Goal: Task Accomplishment & Management: Use online tool/utility

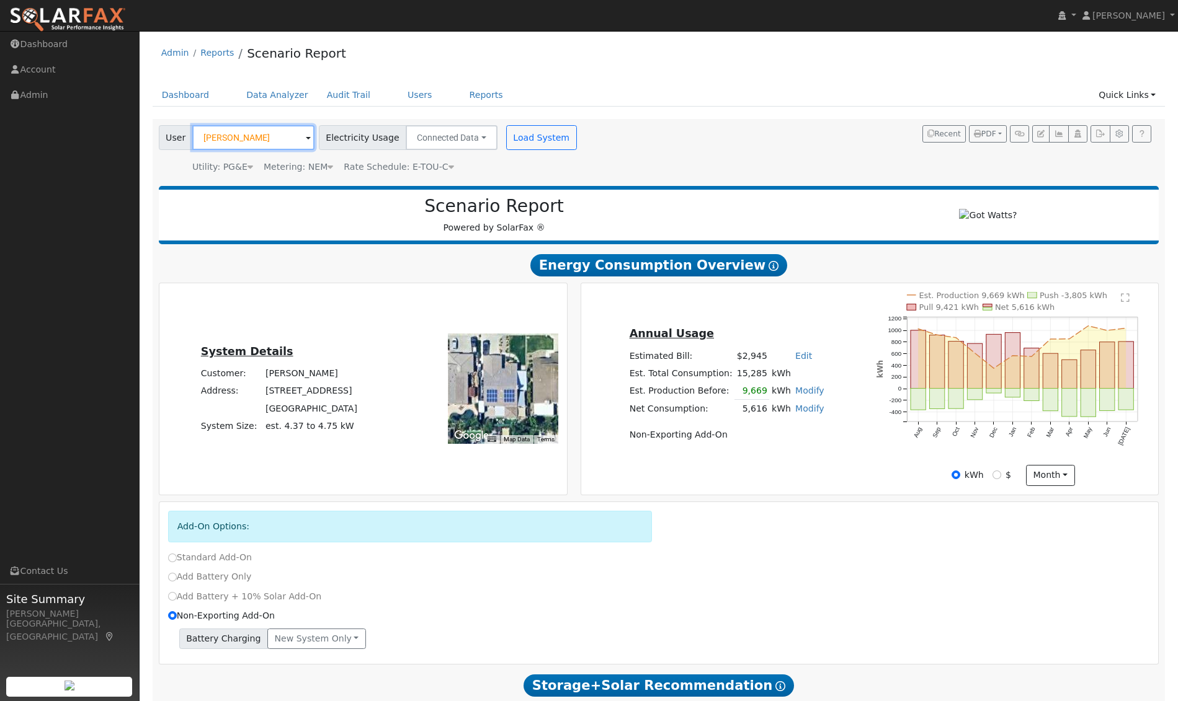
click at [280, 139] on input "[PERSON_NAME]" at bounding box center [253, 137] width 122 height 25
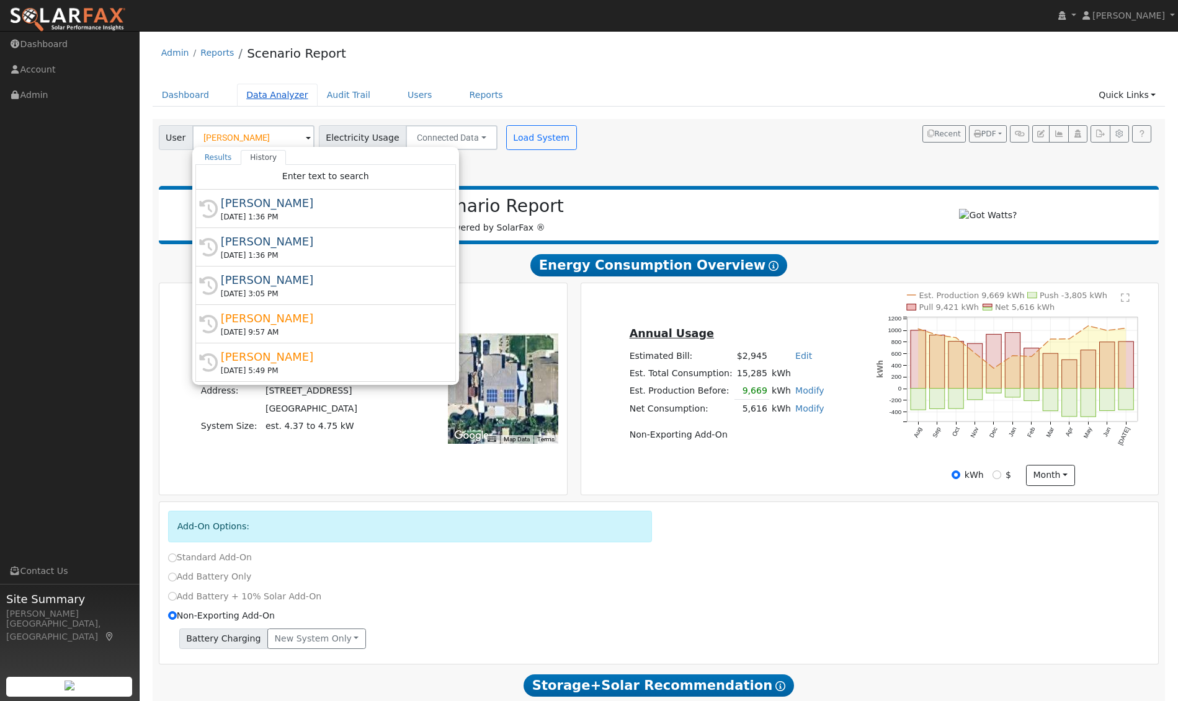
click at [269, 96] on link "Data Analyzer" at bounding box center [277, 95] width 81 height 23
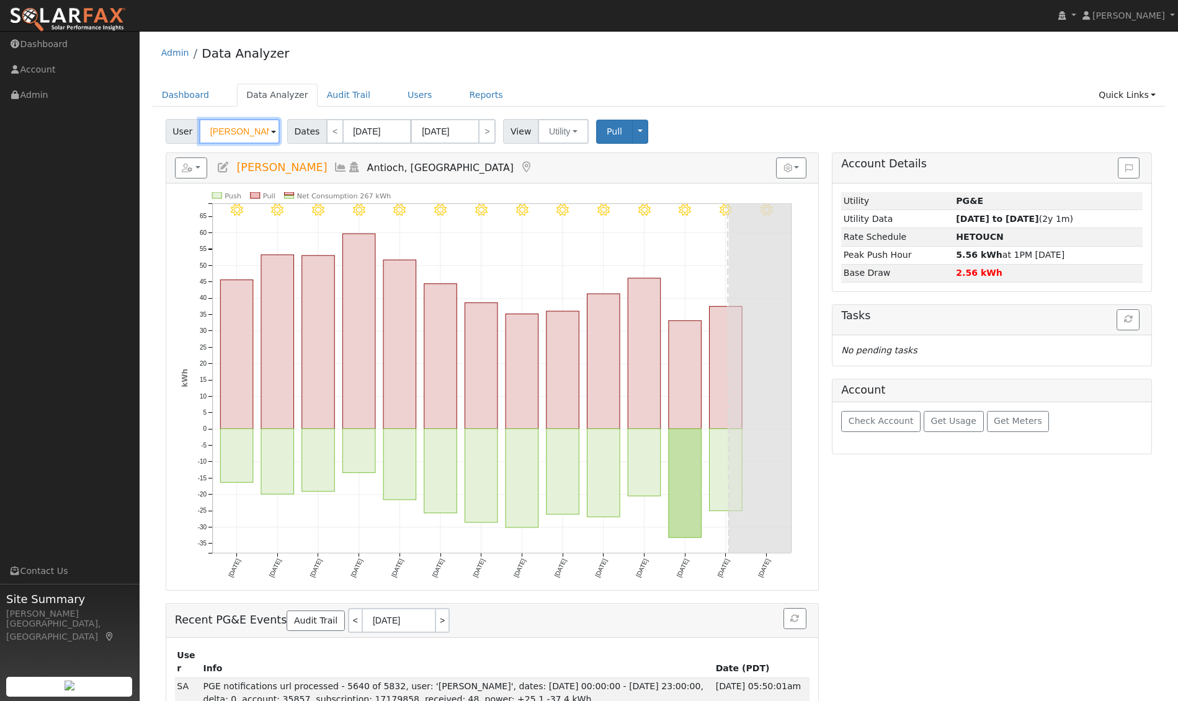
click at [265, 131] on input "Steven Abfalter" at bounding box center [239, 131] width 81 height 25
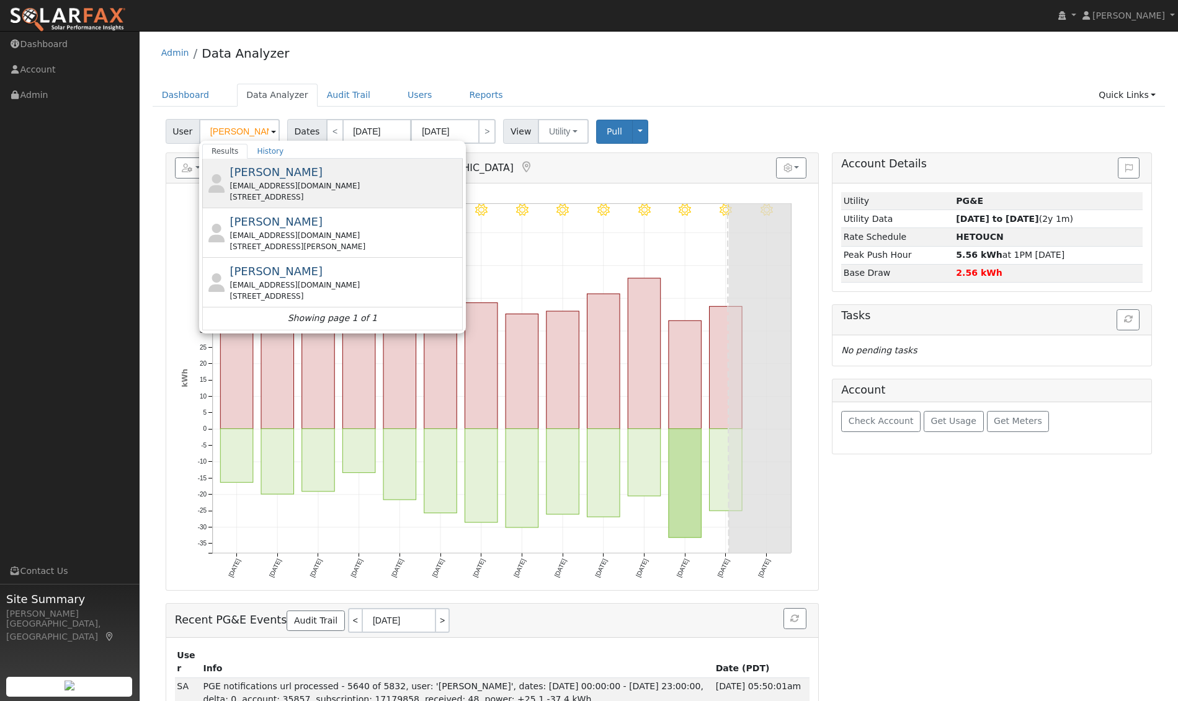
click at [268, 173] on span "[PERSON_NAME]" at bounding box center [275, 172] width 93 height 13
type input "[PERSON_NAME]"
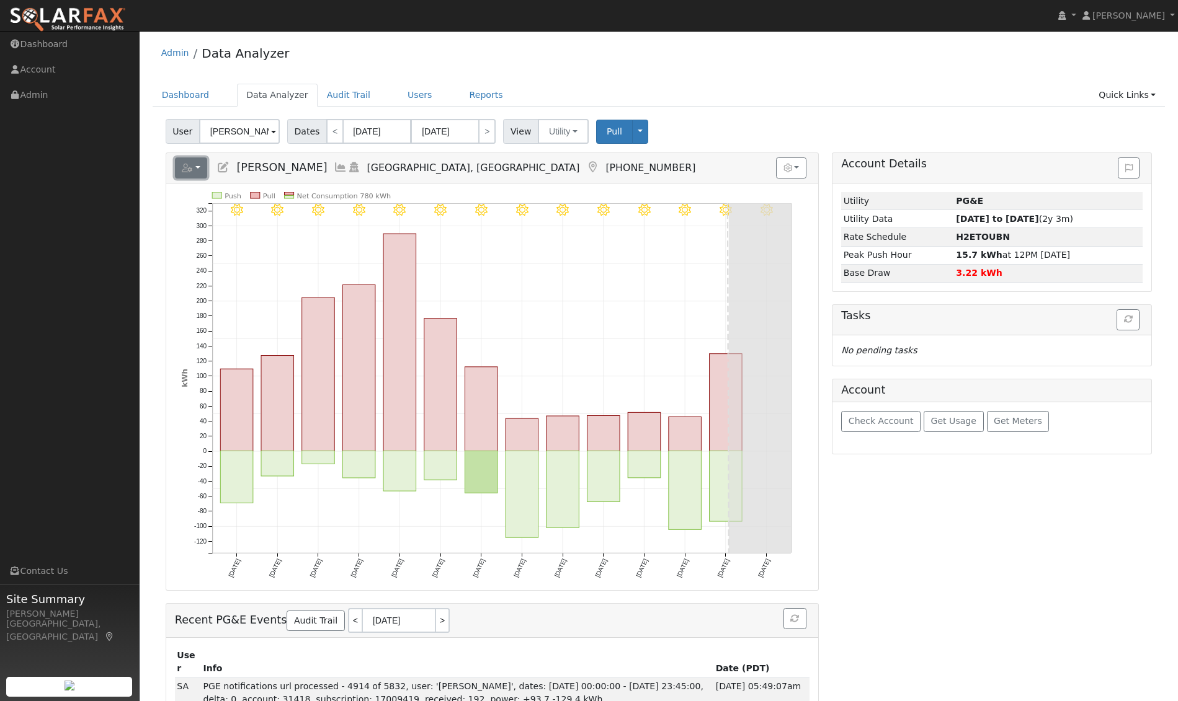
click at [200, 169] on button "button" at bounding box center [191, 168] width 33 height 21
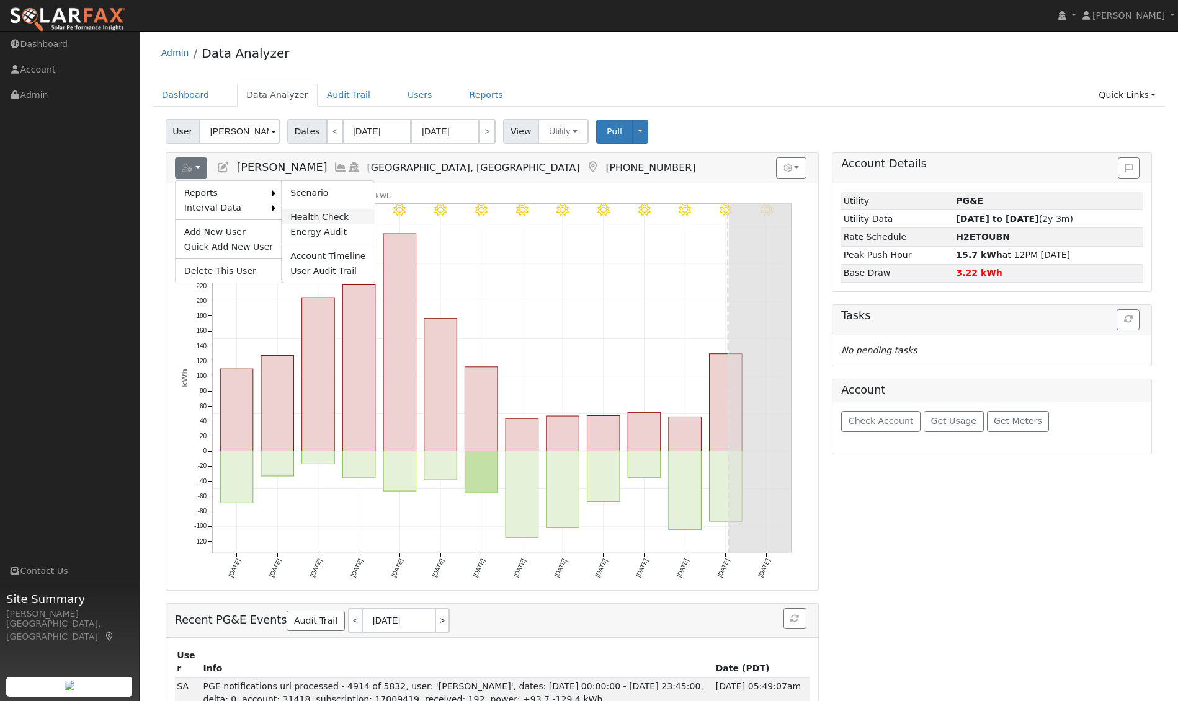
click at [309, 211] on link "Health Check" at bounding box center [328, 217] width 92 height 15
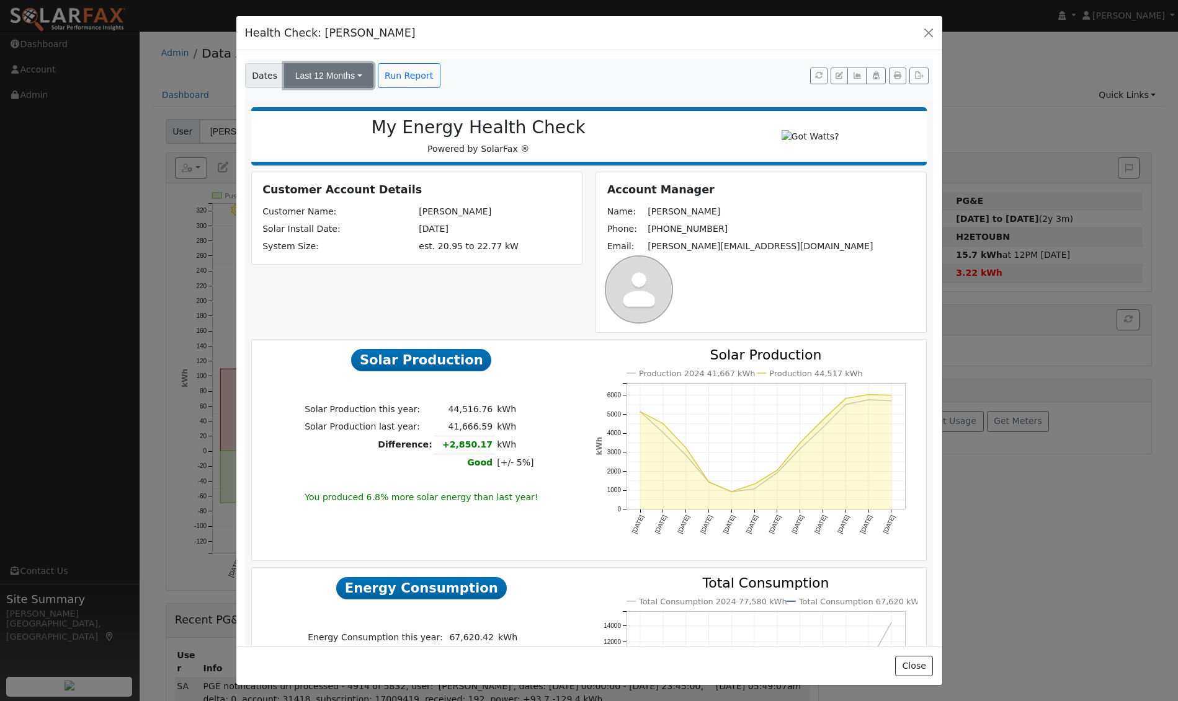
click at [360, 81] on button "Last 12 Months" at bounding box center [328, 75] width 89 height 25
click at [551, 83] on div "Dates Last 12 Months Last 12 Months Last True-Up Cycle Run Report" at bounding box center [586, 73] width 688 height 29
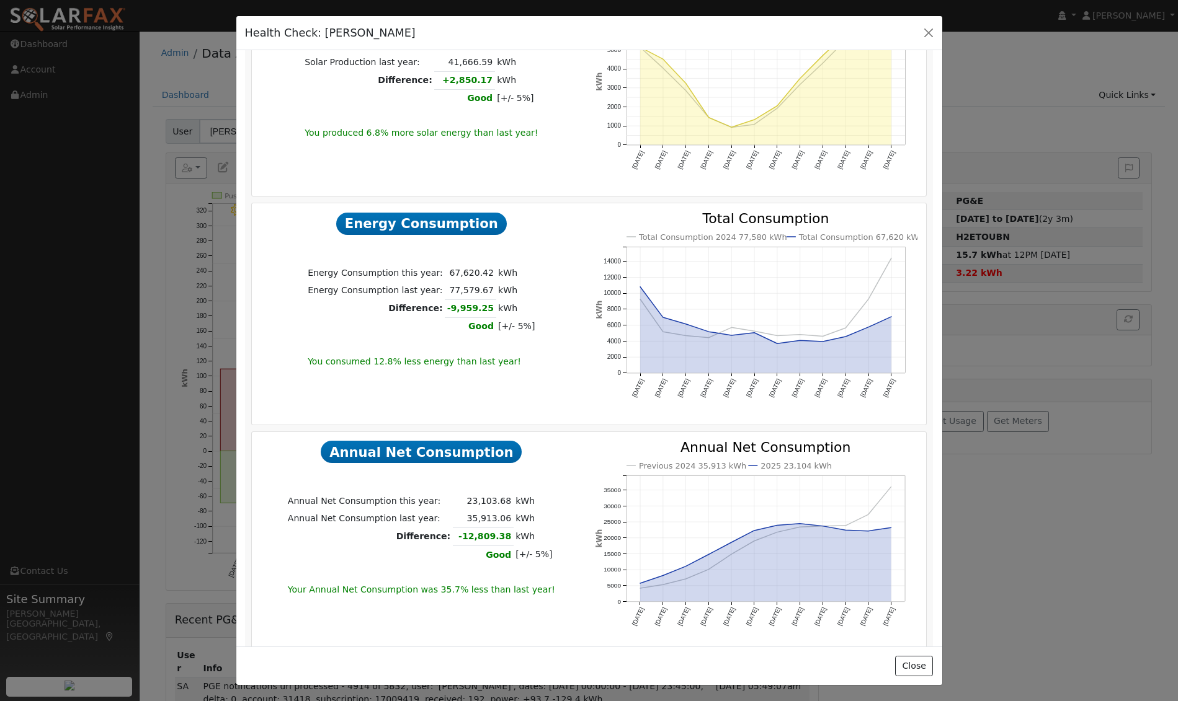
scroll to position [368, 0]
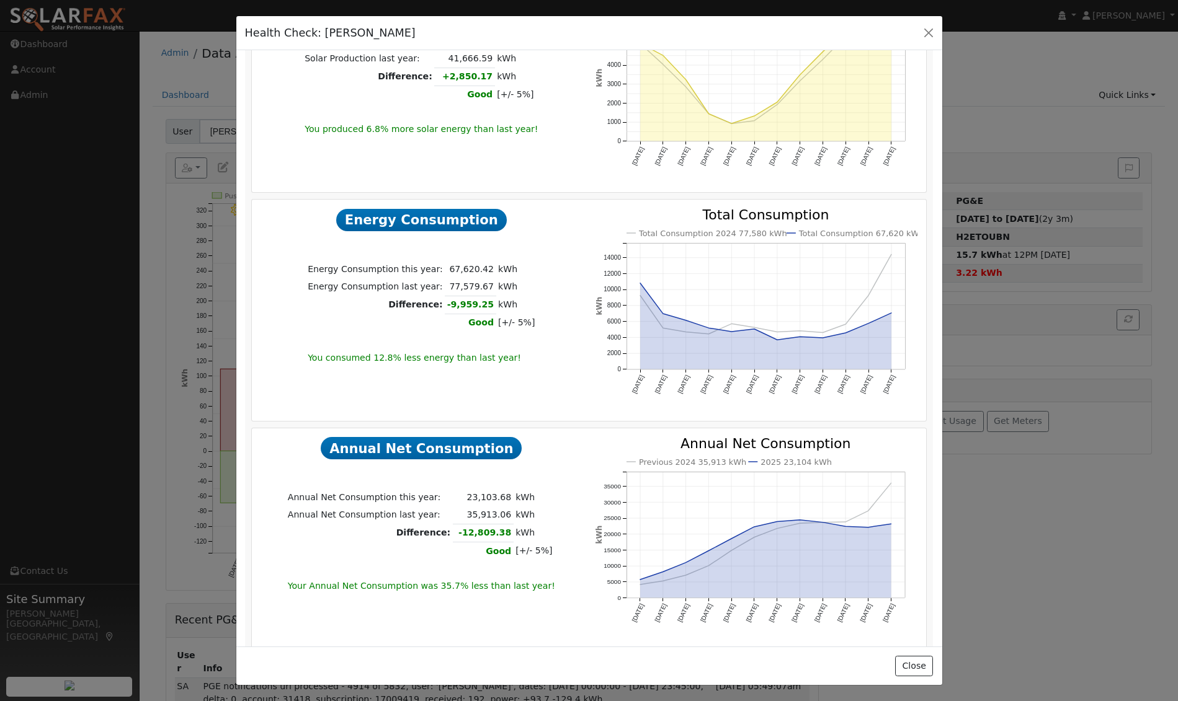
click at [871, 221] on icon "Total Consumption 2024 77,580 kWh Total Consumption 67,620 kWh Aug '24 Sep '24 …" at bounding box center [756, 316] width 322 height 216
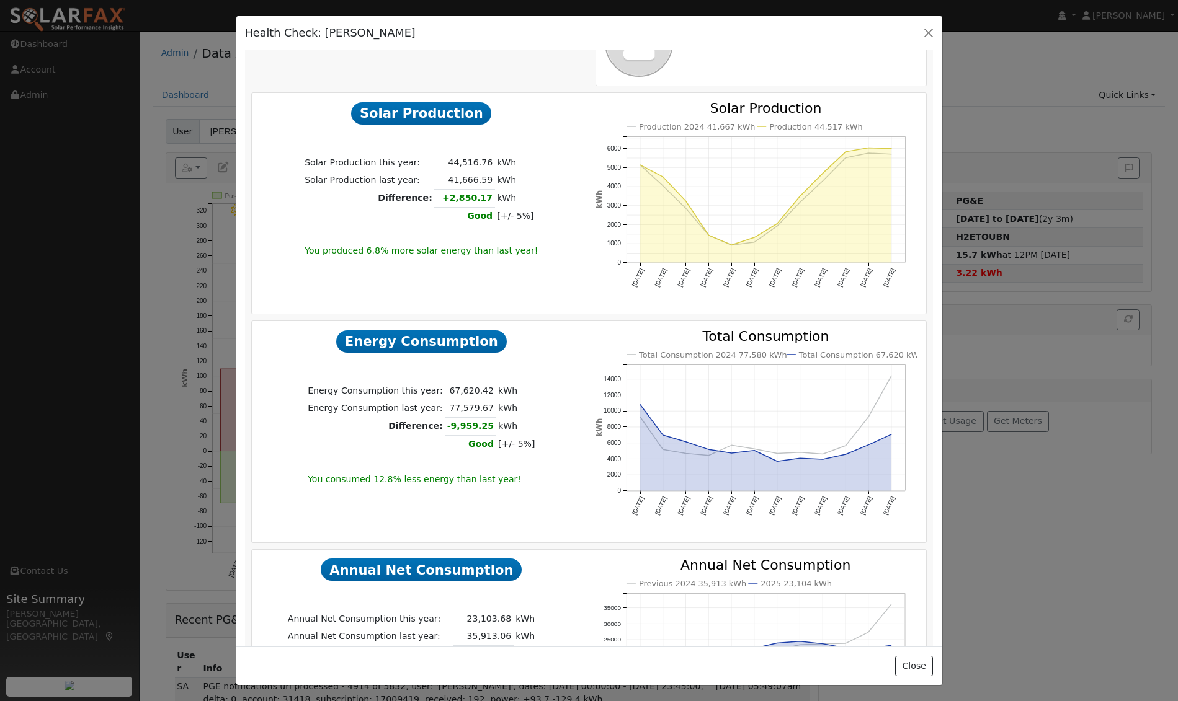
scroll to position [0, 0]
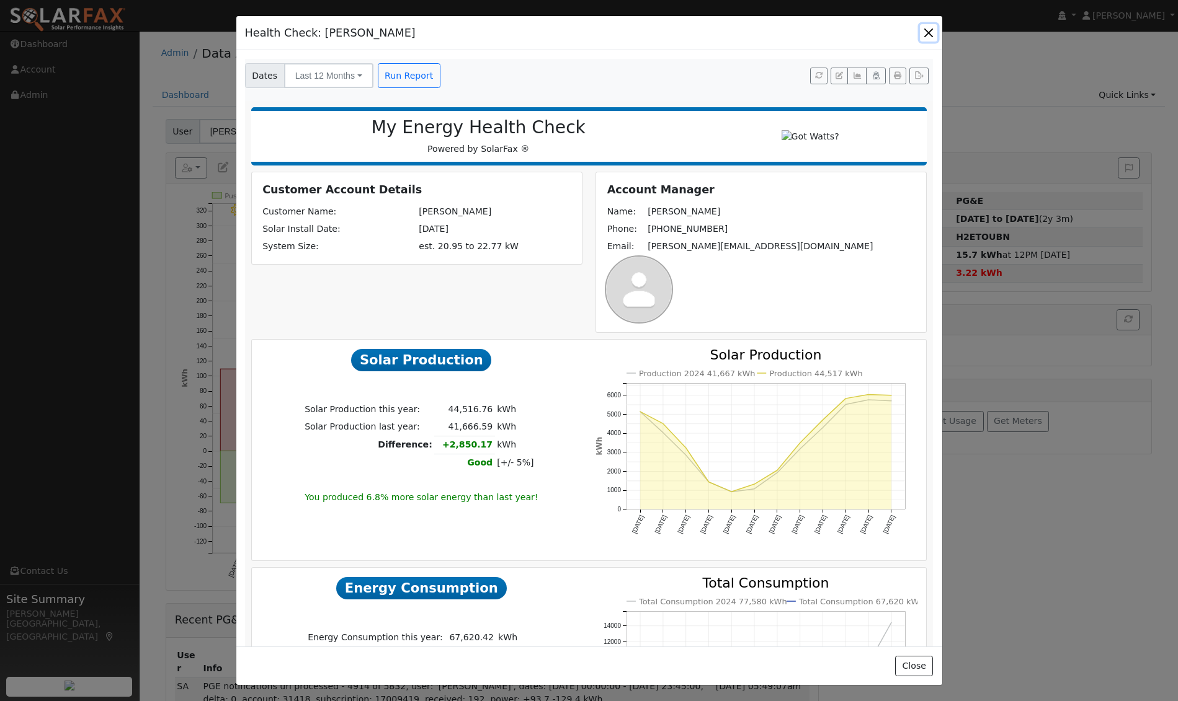
click at [930, 29] on button "button" at bounding box center [928, 32] width 17 height 17
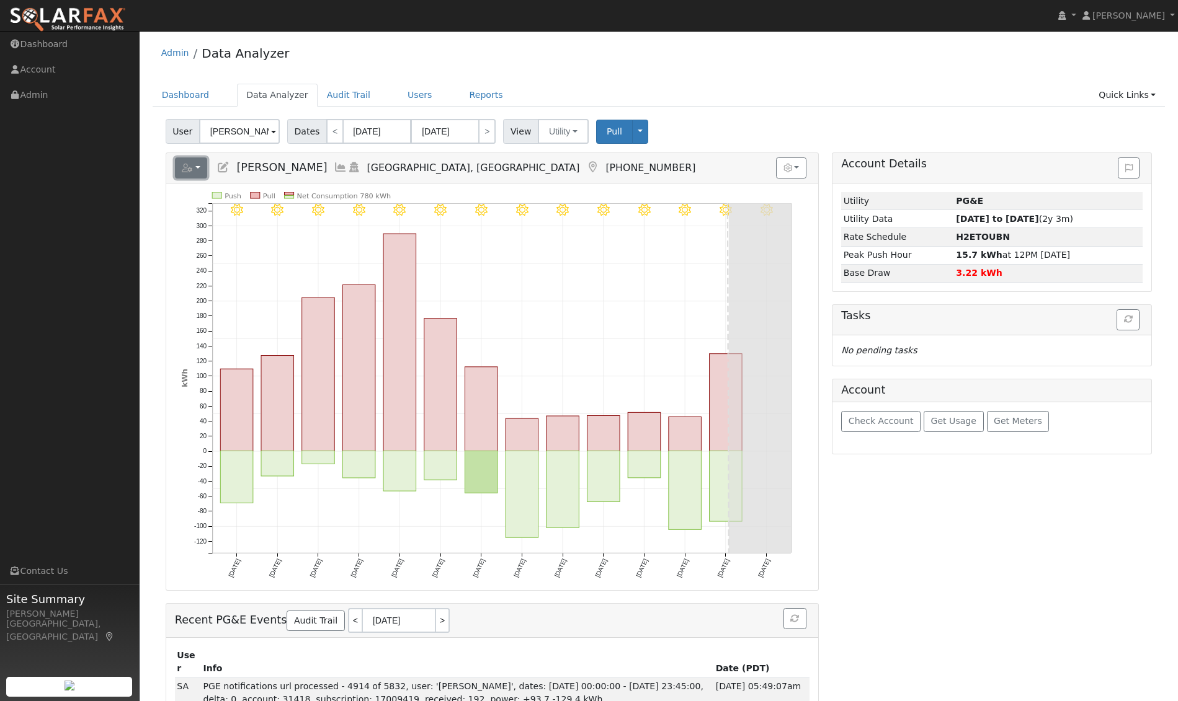
click at [194, 165] on button "button" at bounding box center [191, 168] width 33 height 21
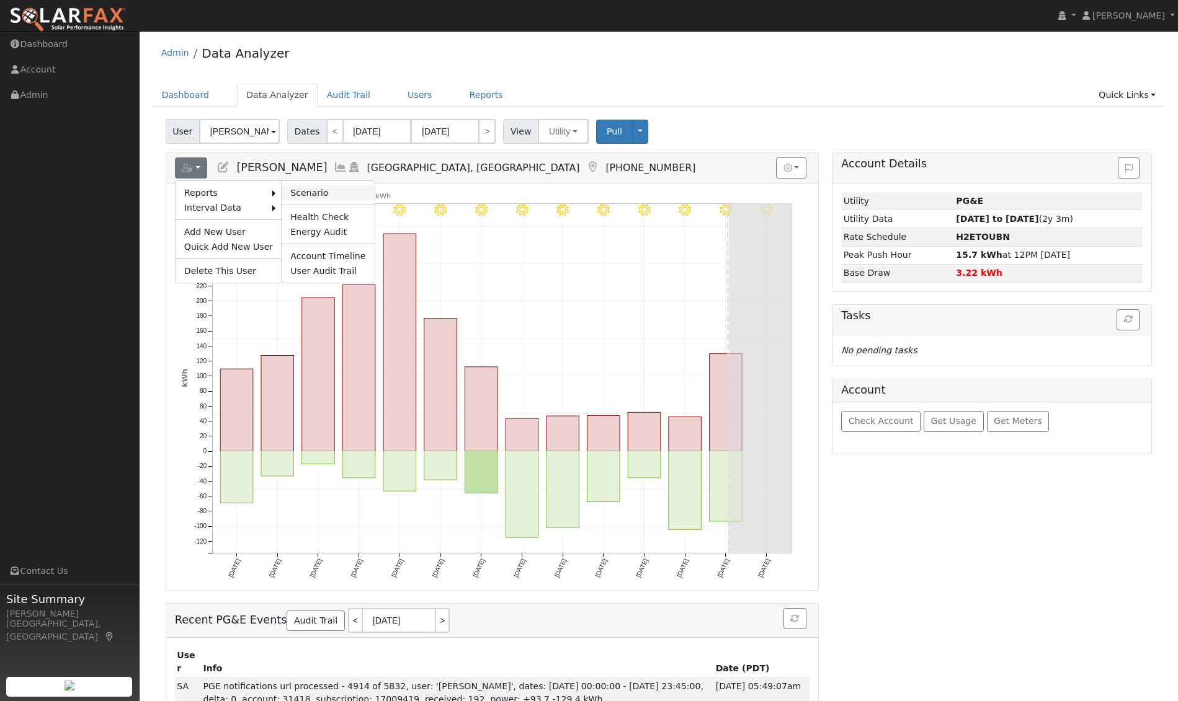
click at [305, 197] on link "Scenario" at bounding box center [328, 192] width 92 height 15
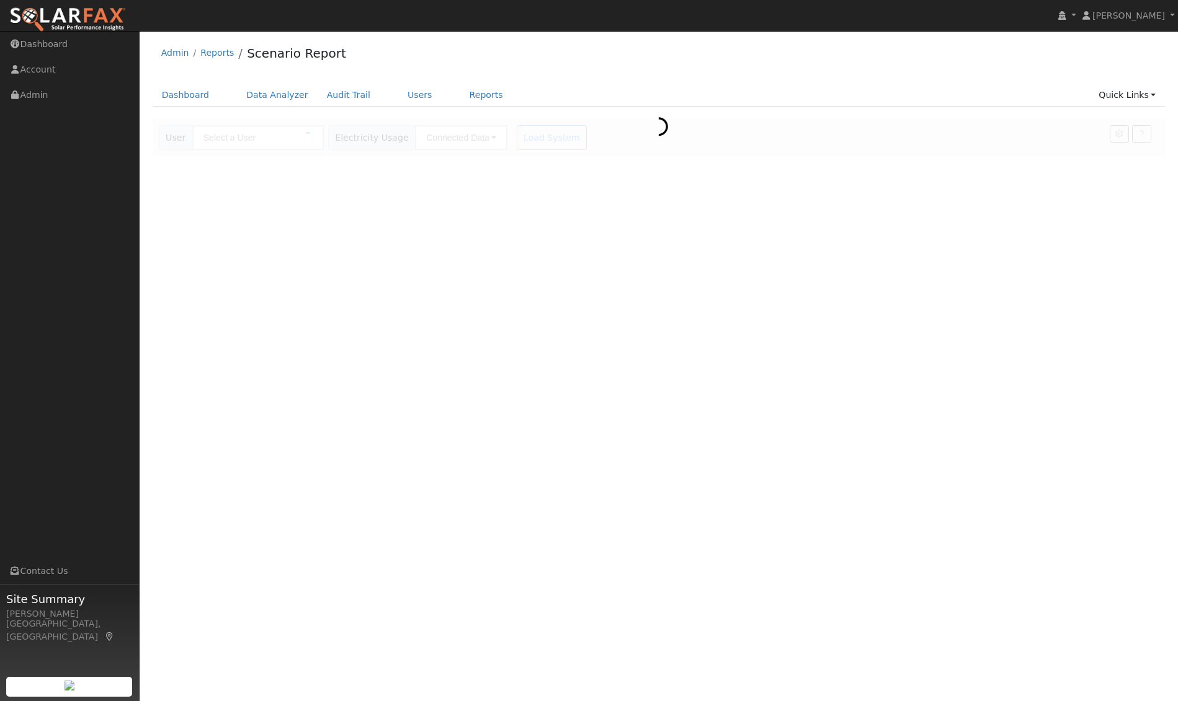
type input "[PERSON_NAME]"
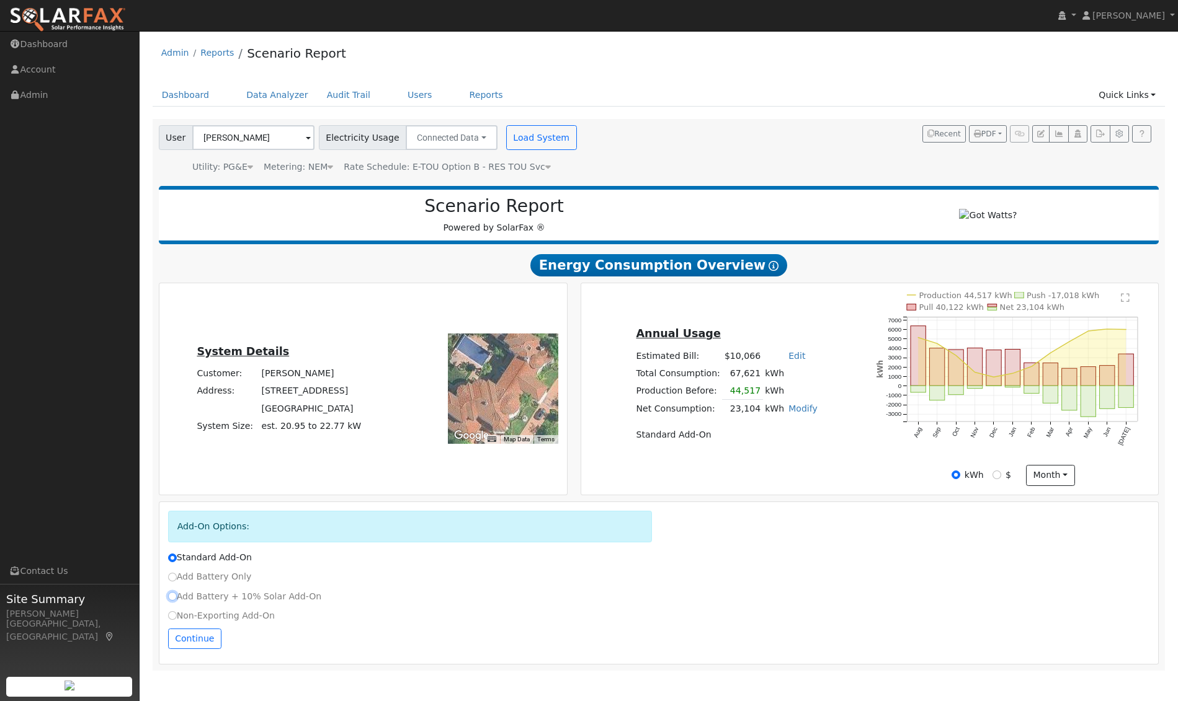
click at [172, 600] on input "Add Battery + 10% Solar Add-On" at bounding box center [172, 596] width 9 height 9
radio input "true"
radio input "false"
click at [172, 582] on input "Add Battery Only" at bounding box center [172, 577] width 9 height 9
radio input "true"
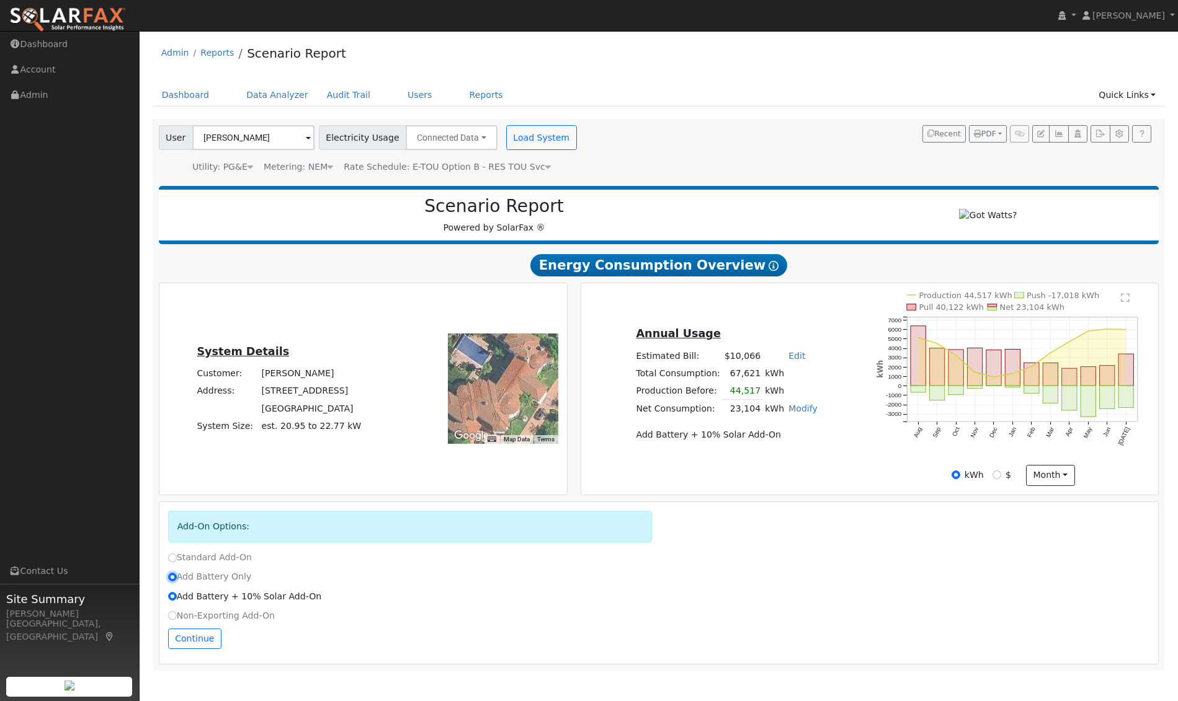
radio input "false"
click at [198, 644] on button "Continue" at bounding box center [194, 639] width 53 height 21
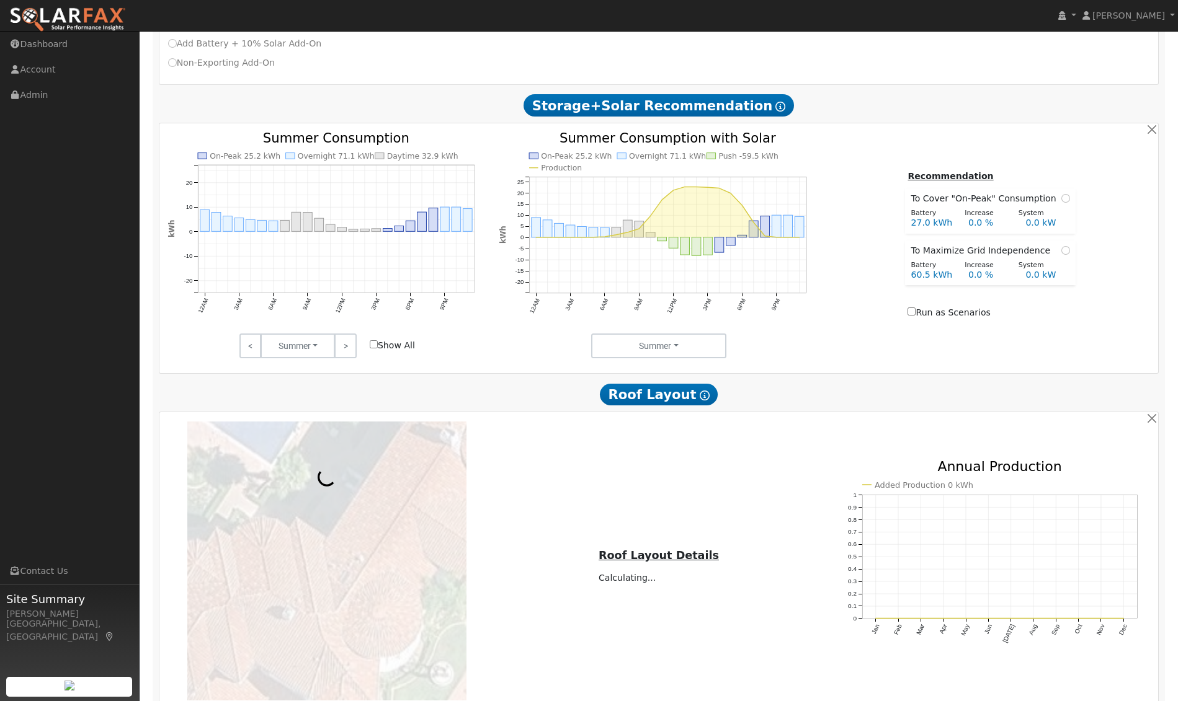
scroll to position [615, 0]
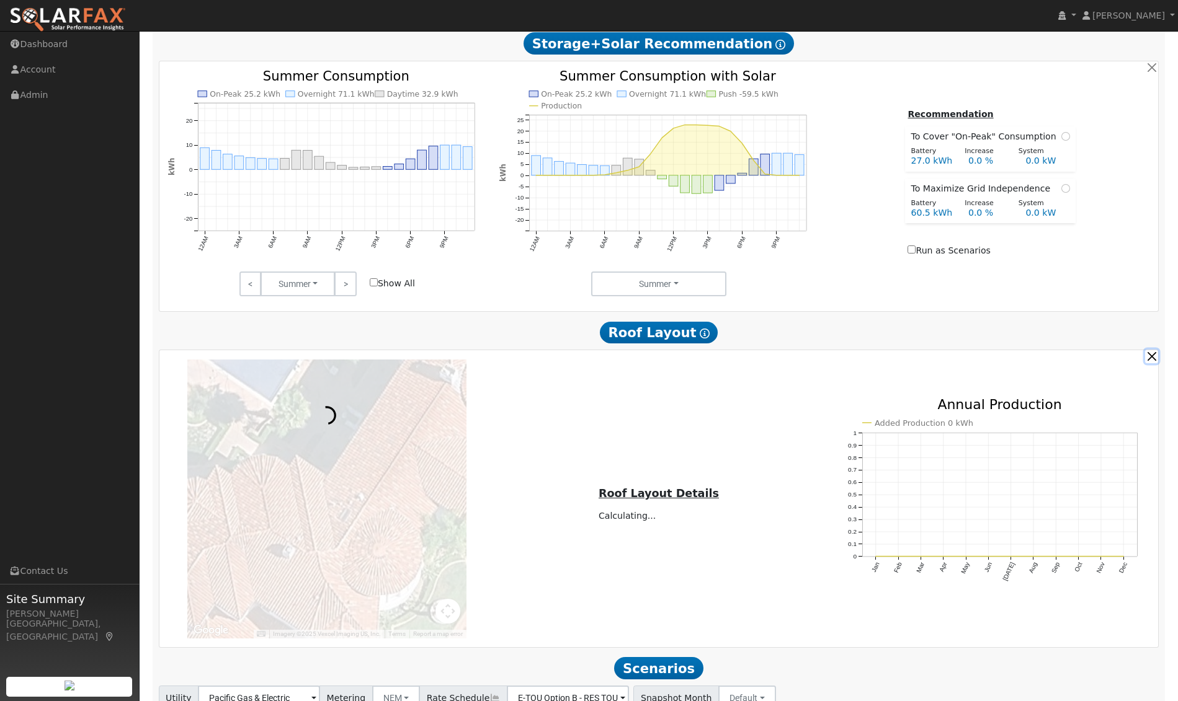
click at [1152, 363] on button "button" at bounding box center [1151, 356] width 13 height 13
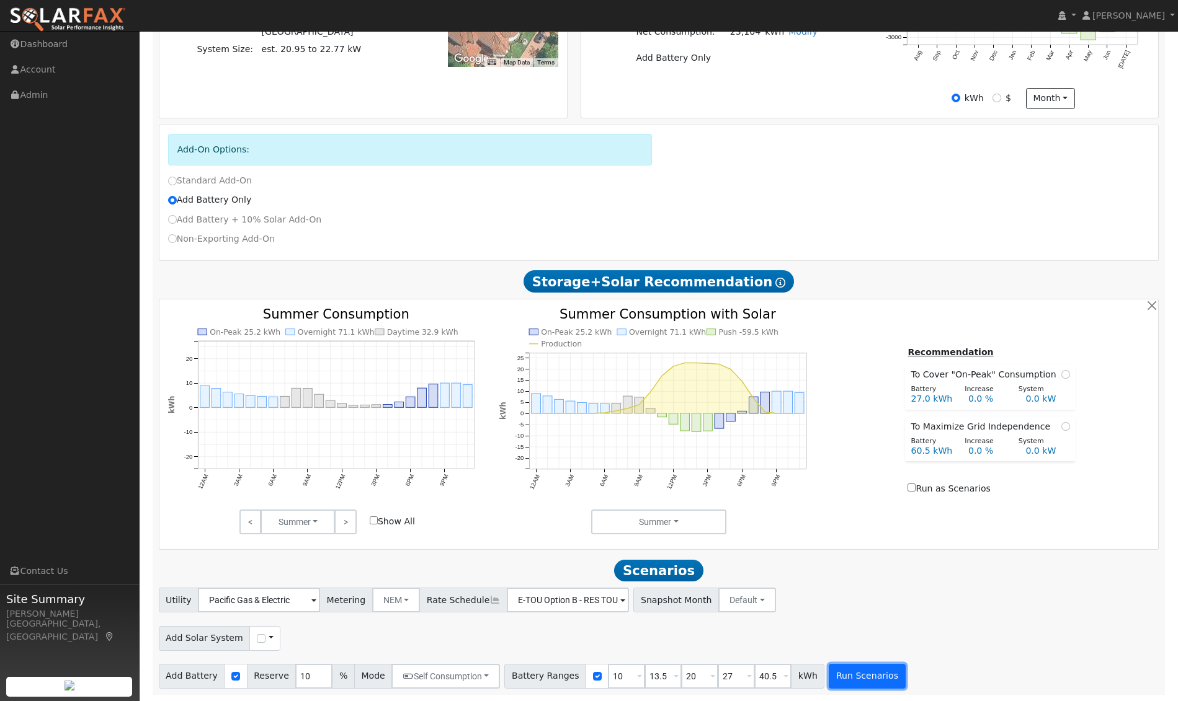
click at [848, 679] on button "Run Scenarios" at bounding box center [867, 676] width 76 height 25
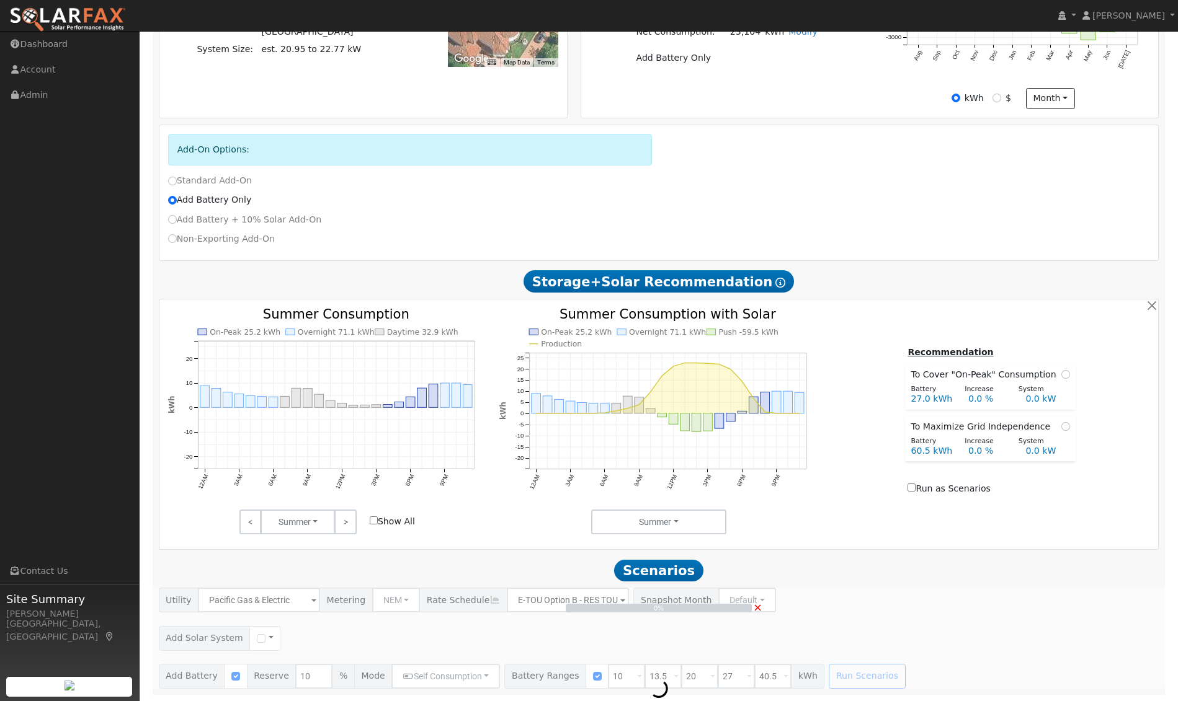
click at [760, 607] on span "×" at bounding box center [757, 607] width 9 height 13
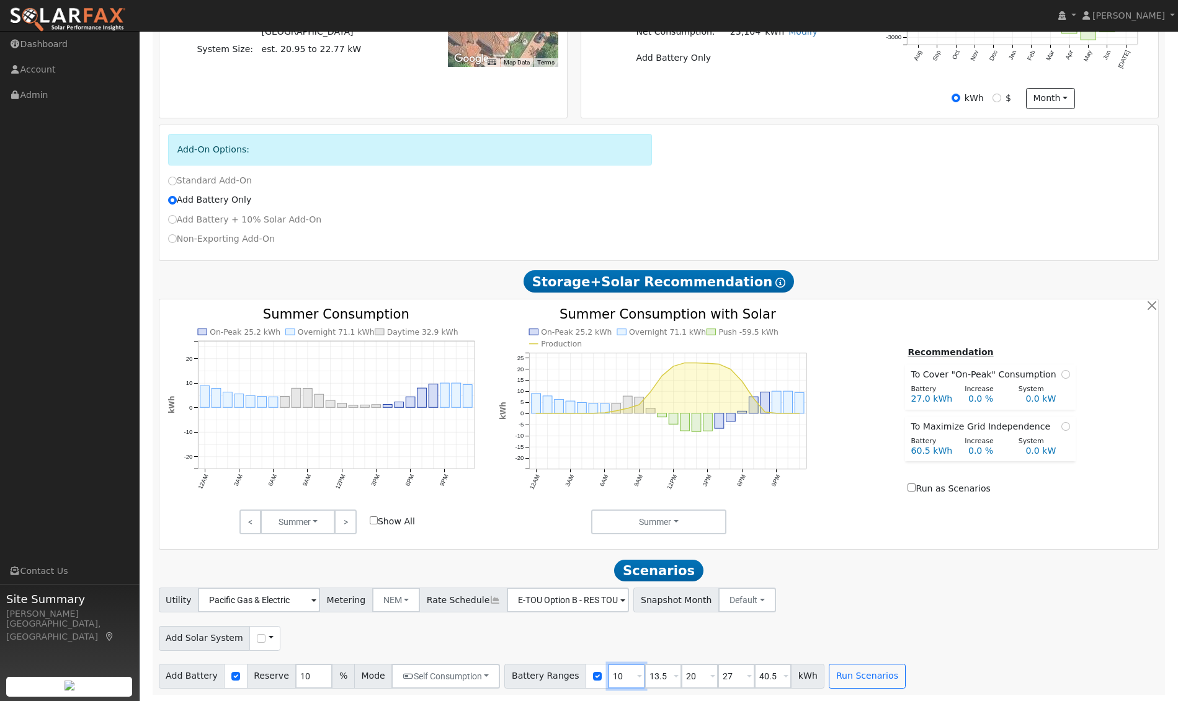
drag, startPoint x: 615, startPoint y: 678, endPoint x: 593, endPoint y: 678, distance: 22.3
click at [594, 678] on div "Battery Ranges 10 Overrides Reserve % Mode None None Self Consumption Peak Savi…" at bounding box center [664, 676] width 320 height 25
type input "13.5"
type input "20"
type input "27"
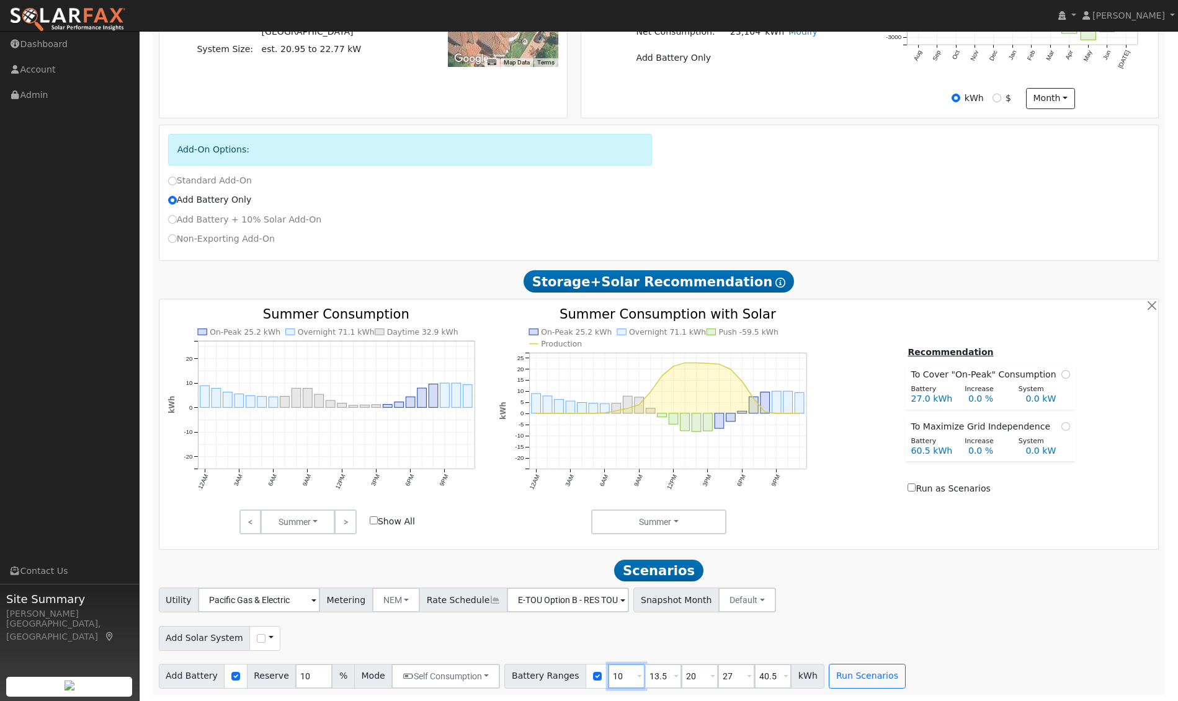
type input "40.5"
type input "13.5"
drag, startPoint x: 656, startPoint y: 677, endPoint x: 635, endPoint y: 677, distance: 20.5
click at [644, 677] on input "20" at bounding box center [662, 676] width 37 height 25
type input "27"
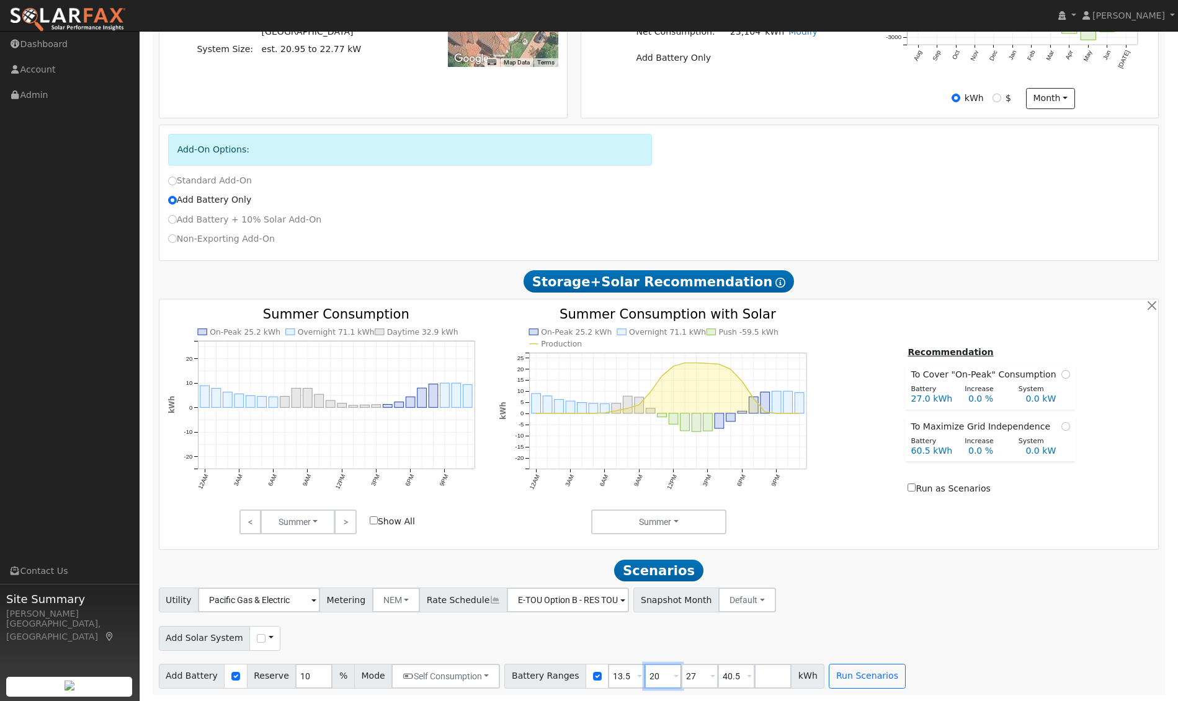
type input "40.5"
type input "27"
click at [804, 680] on button "Run Scenarios" at bounding box center [830, 676] width 76 height 25
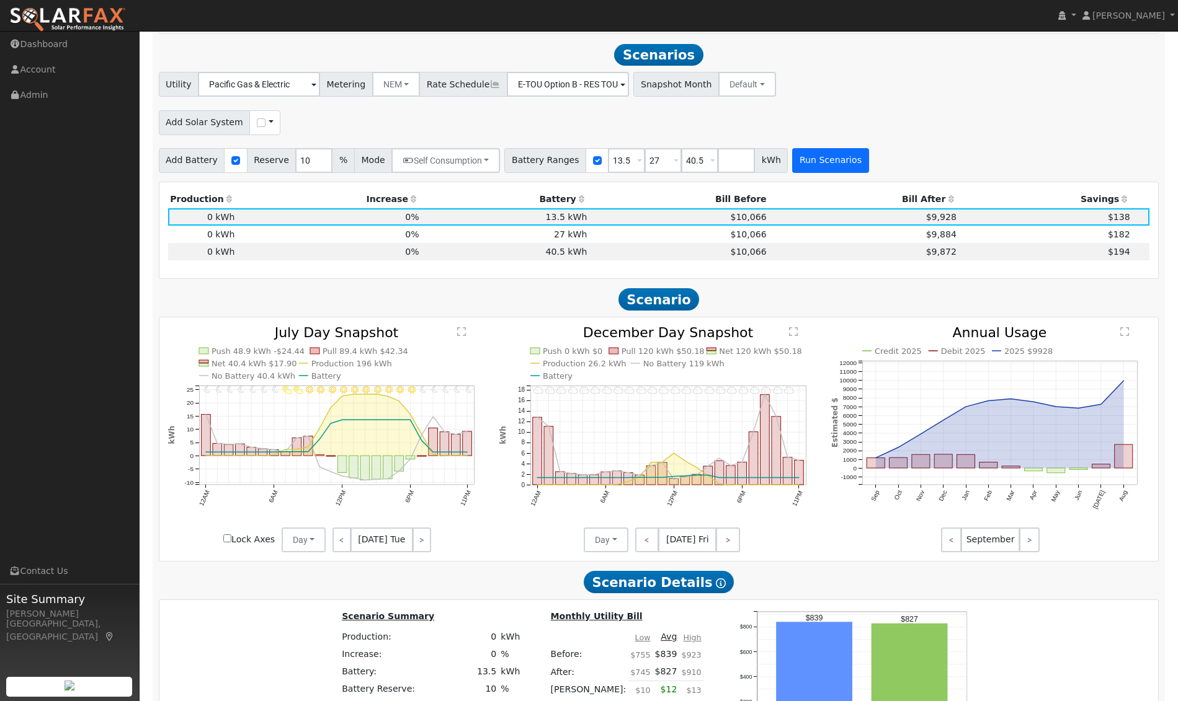
scroll to position [904, 0]
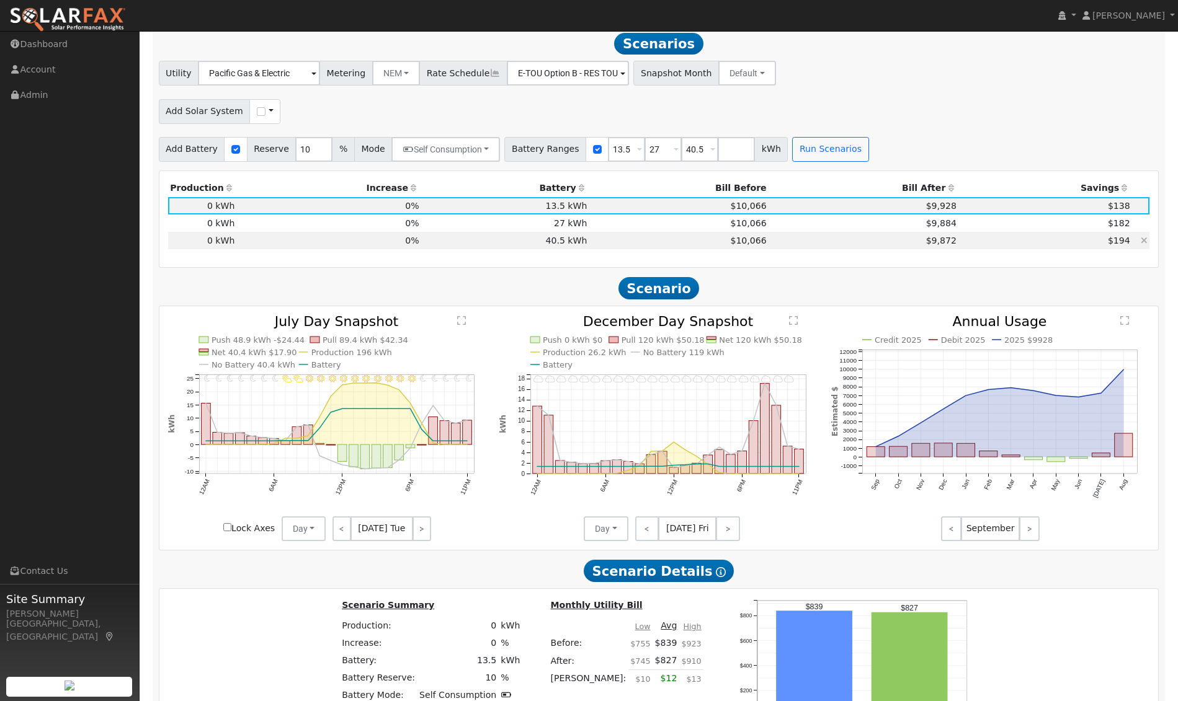
click at [1062, 246] on td "$194" at bounding box center [1045, 240] width 174 height 17
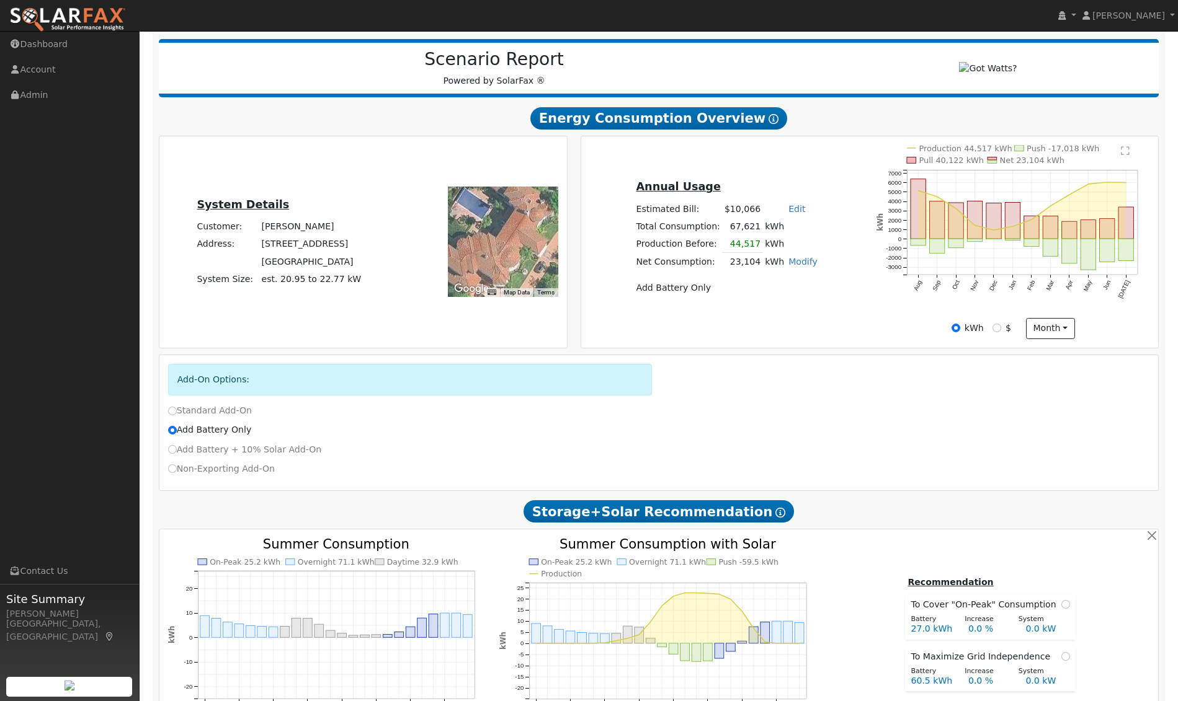
scroll to position [0, 0]
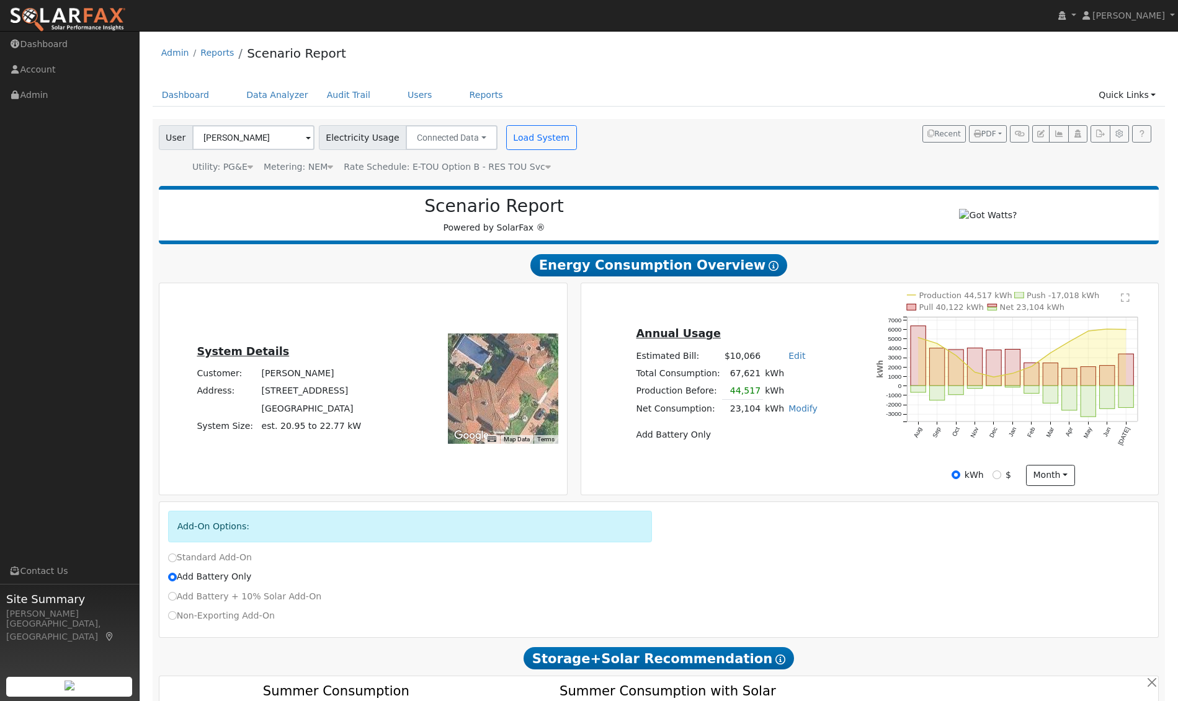
click at [260, 316] on div "System Details Customer: Roger Chang Address: 3308 Deer Hollow Drive Danville, …" at bounding box center [363, 389] width 404 height 194
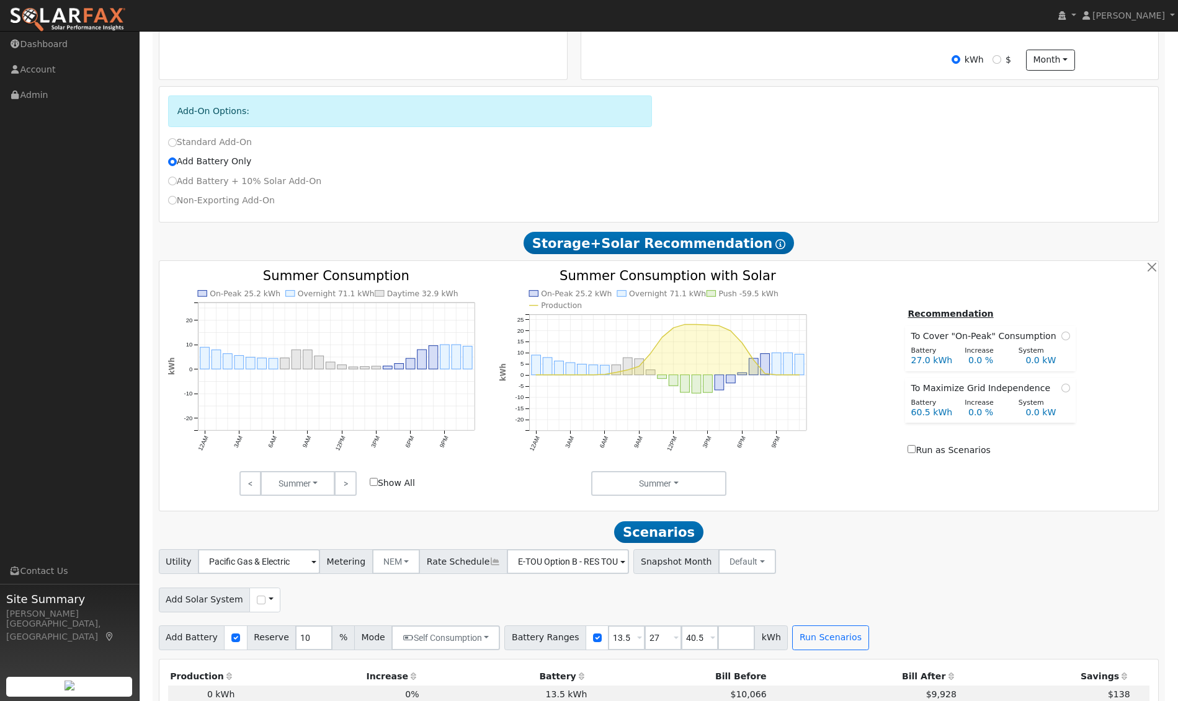
scroll to position [419, 0]
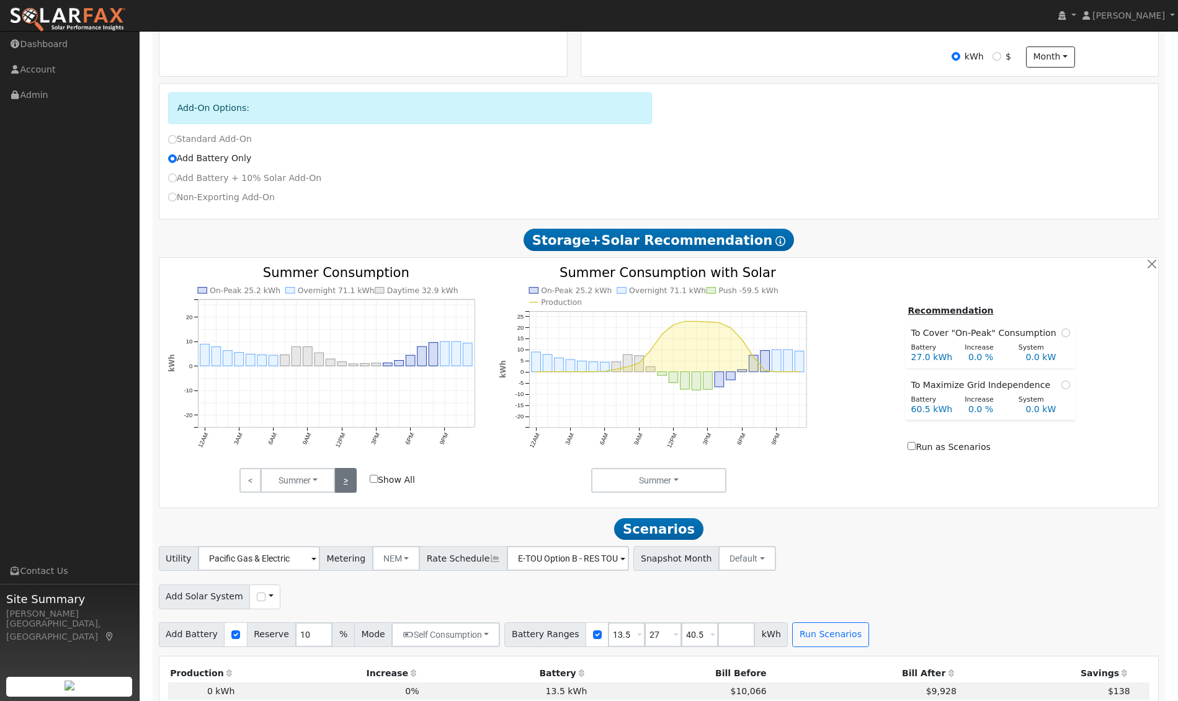
click at [347, 493] on link ">" at bounding box center [345, 480] width 22 height 25
click at [252, 486] on link "<" at bounding box center [250, 480] width 22 height 25
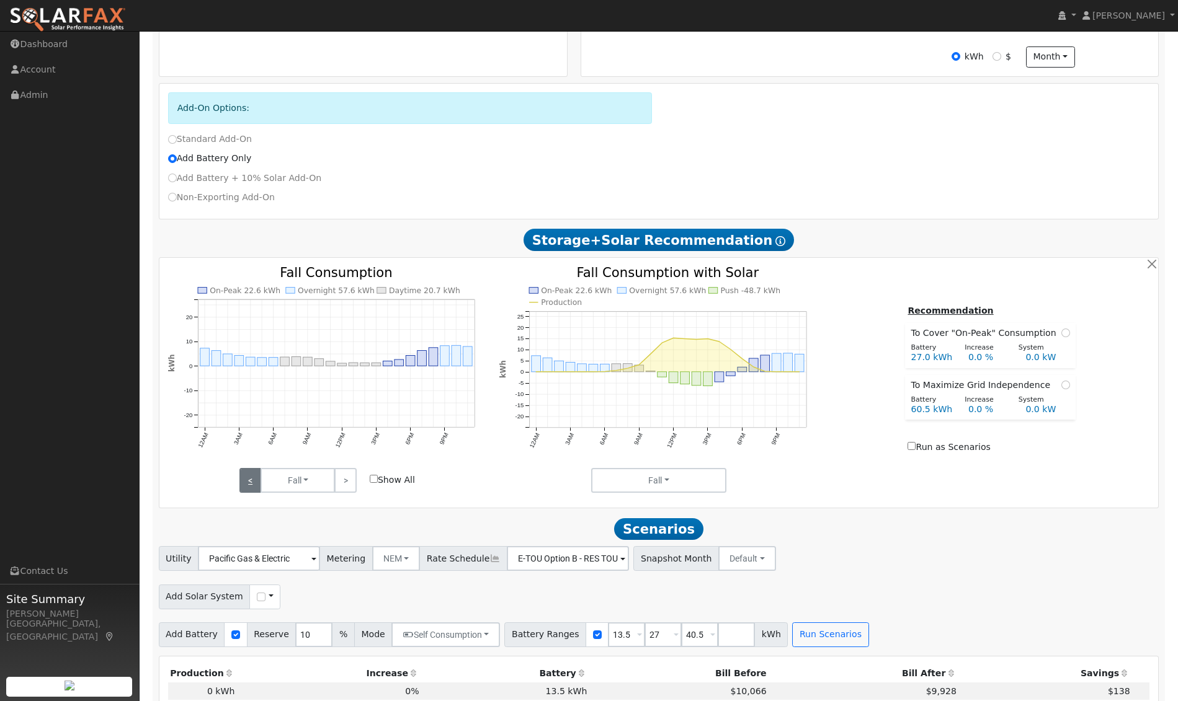
click at [252, 486] on link "<" at bounding box center [250, 480] width 22 height 25
click at [350, 489] on link ">" at bounding box center [345, 480] width 22 height 25
click at [489, 563] on icon at bounding box center [494, 558] width 11 height 9
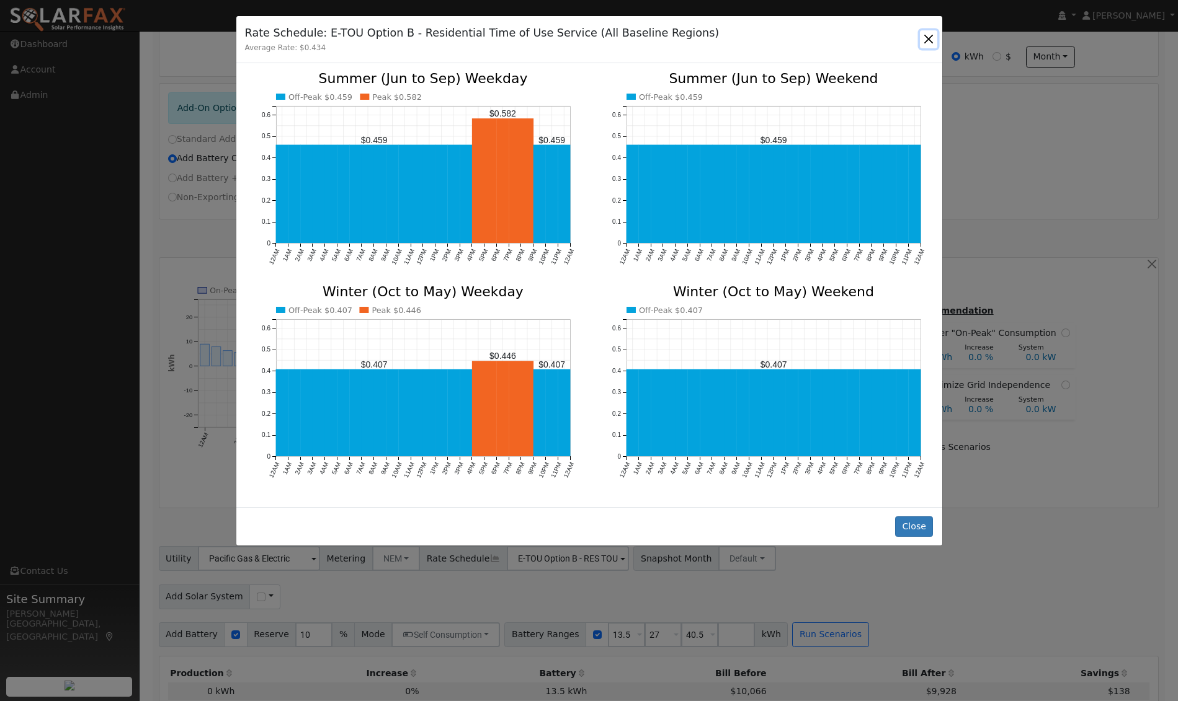
click at [927, 37] on button "button" at bounding box center [928, 38] width 17 height 17
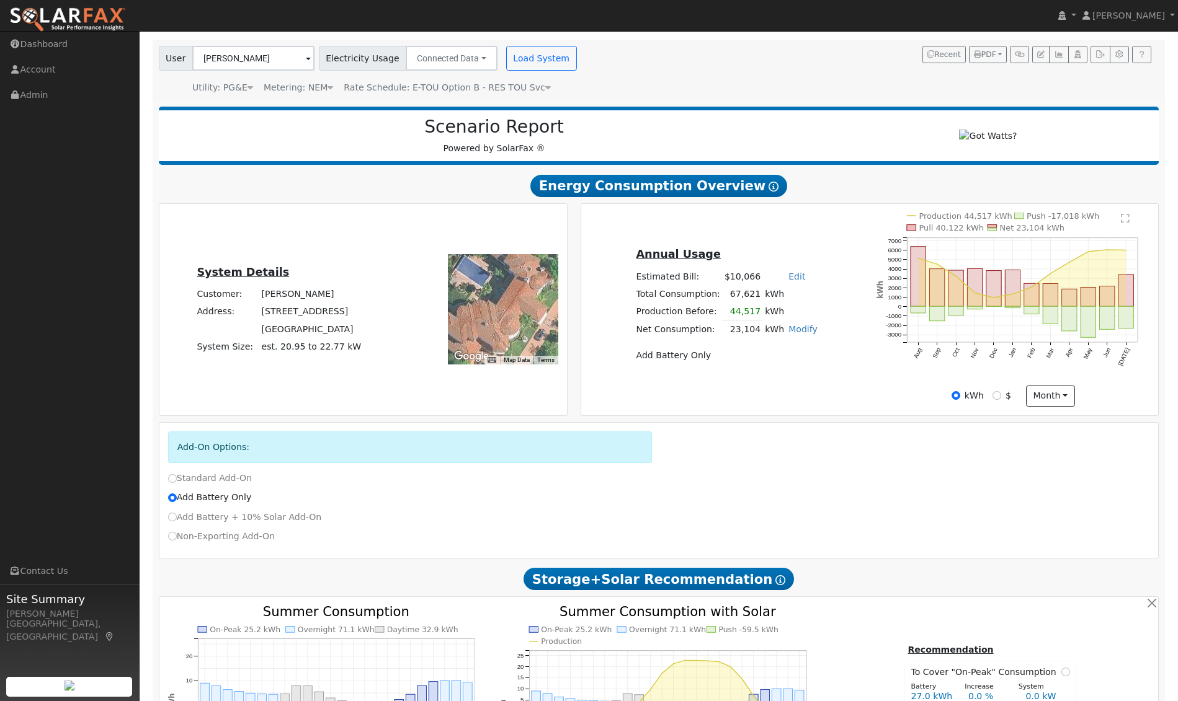
scroll to position [0, 0]
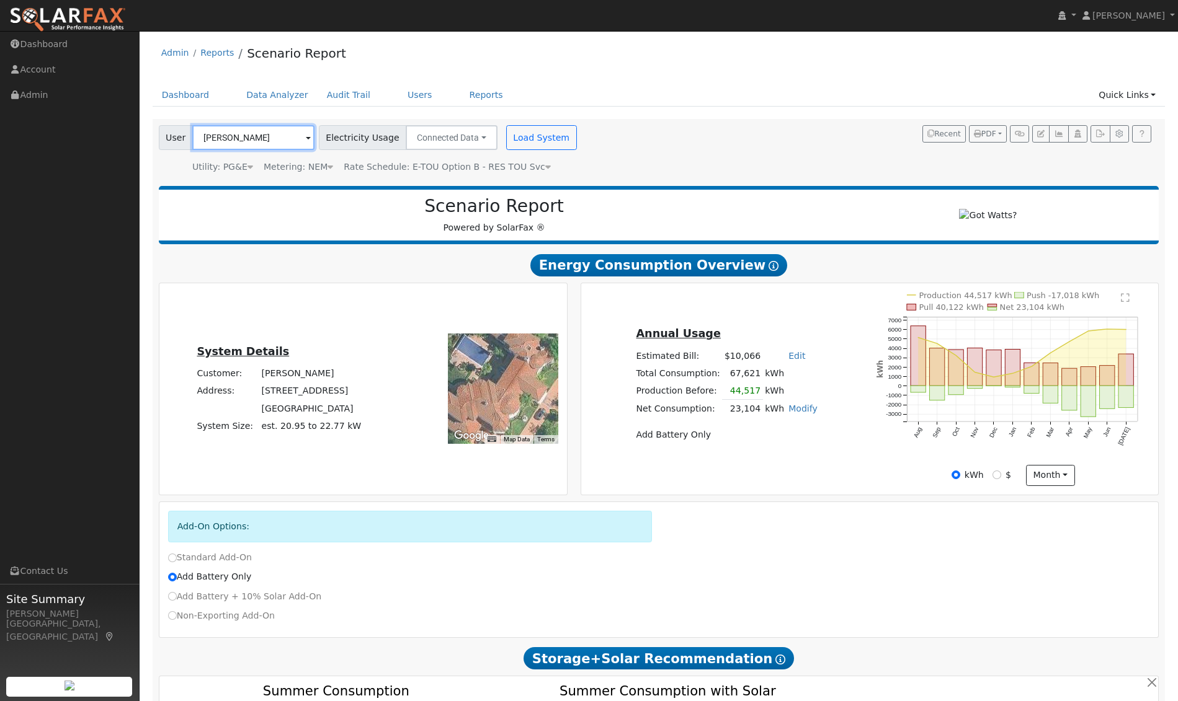
drag, startPoint x: 263, startPoint y: 138, endPoint x: 208, endPoint y: 135, distance: 55.3
click at [208, 135] on input "[PERSON_NAME]" at bounding box center [253, 137] width 122 height 25
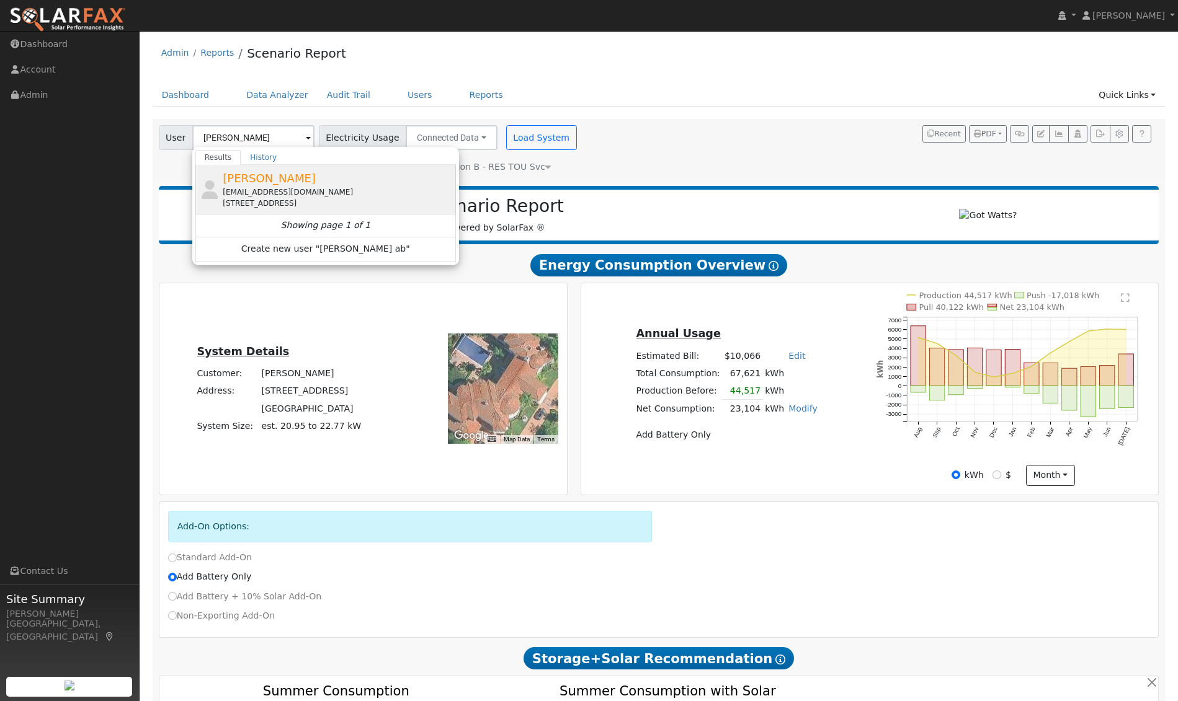
click at [244, 174] on span "[PERSON_NAME]" at bounding box center [269, 178] width 93 height 13
type input "[PERSON_NAME]"
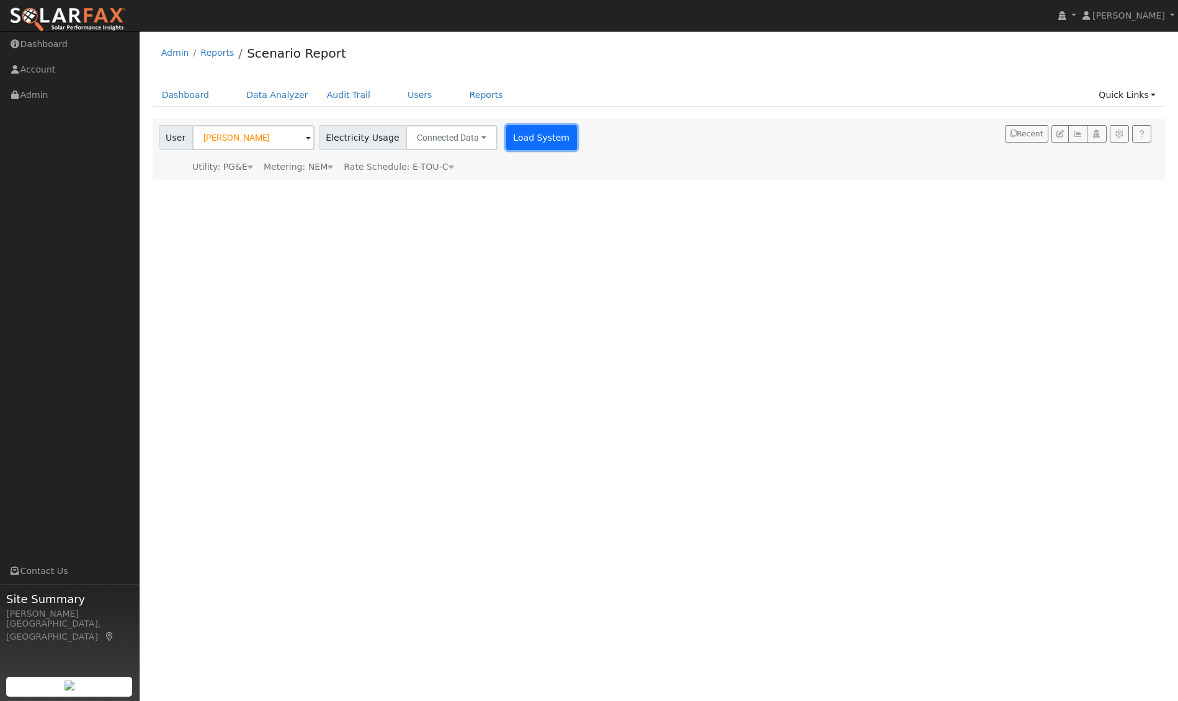
click at [540, 136] on button "Load System" at bounding box center [541, 137] width 71 height 25
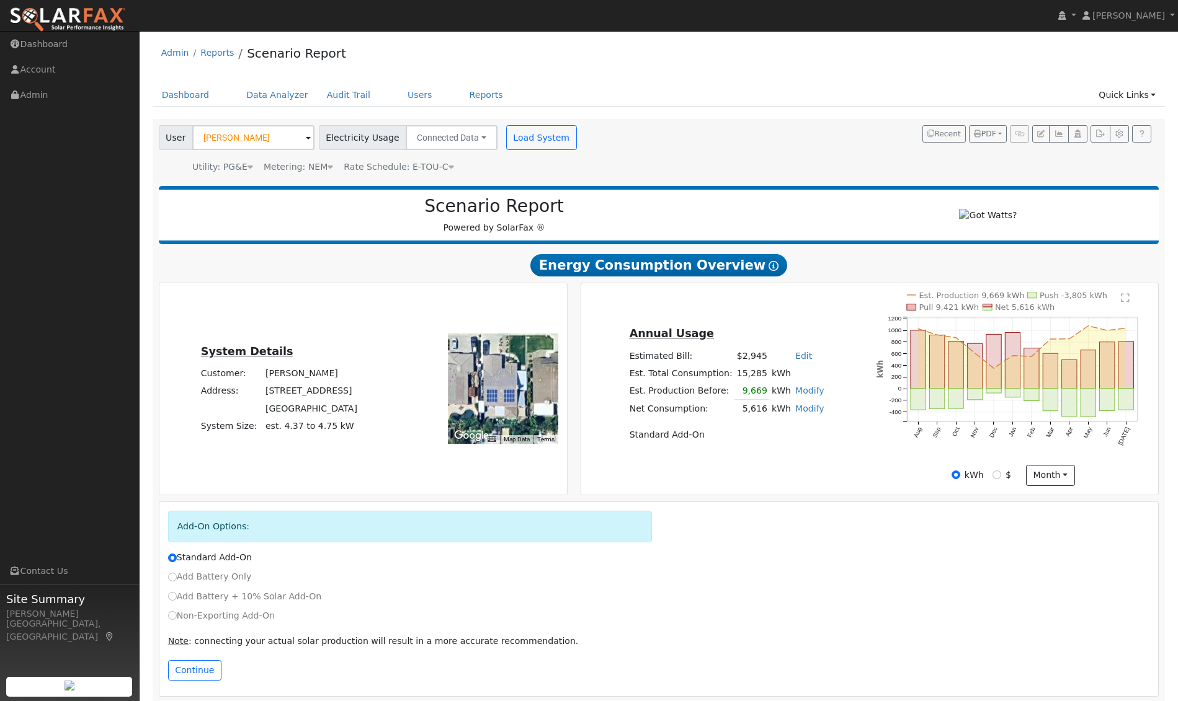
click at [808, 414] on link "Modify" at bounding box center [809, 409] width 29 height 10
click at [723, 435] on link "Add Consumption" at bounding box center [742, 428] width 151 height 17
type input "5616"
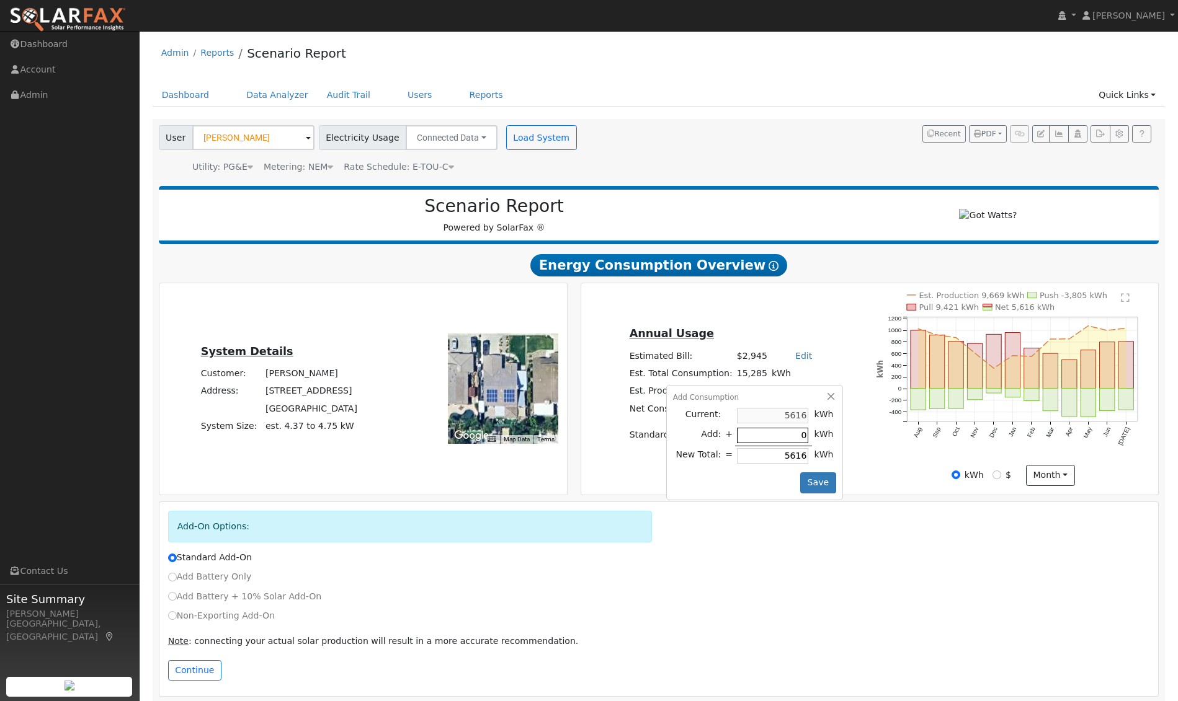
type input "4"
type input "5620"
type input "40"
type input "5656"
type input "400"
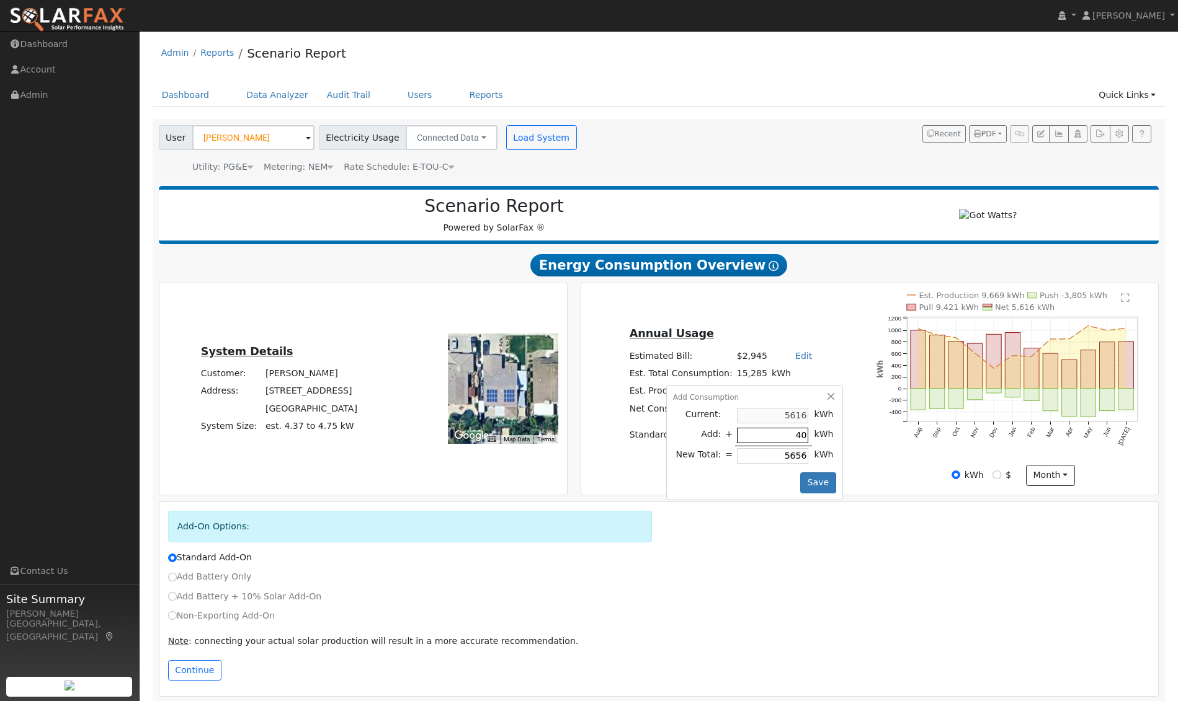
type input "6016"
type input "40"
type input "5656"
type input "4"
type input "5620"
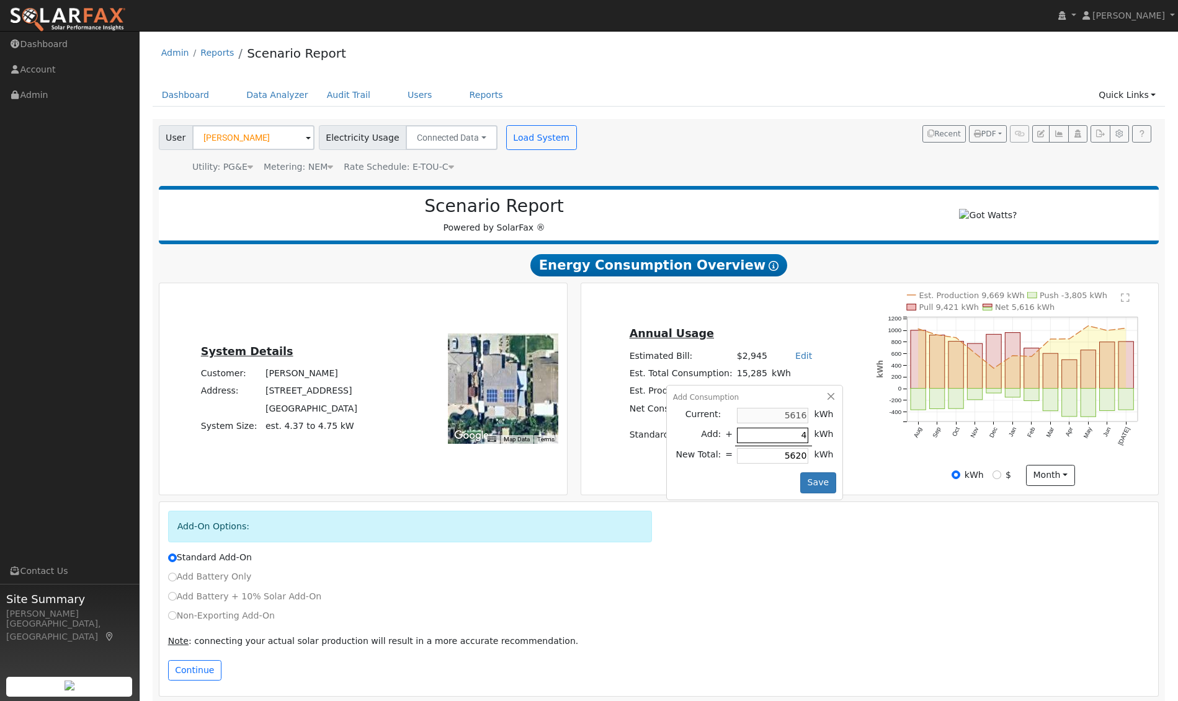
type input "5616"
type input "5"
type input "5621"
type input "50"
type input "5666"
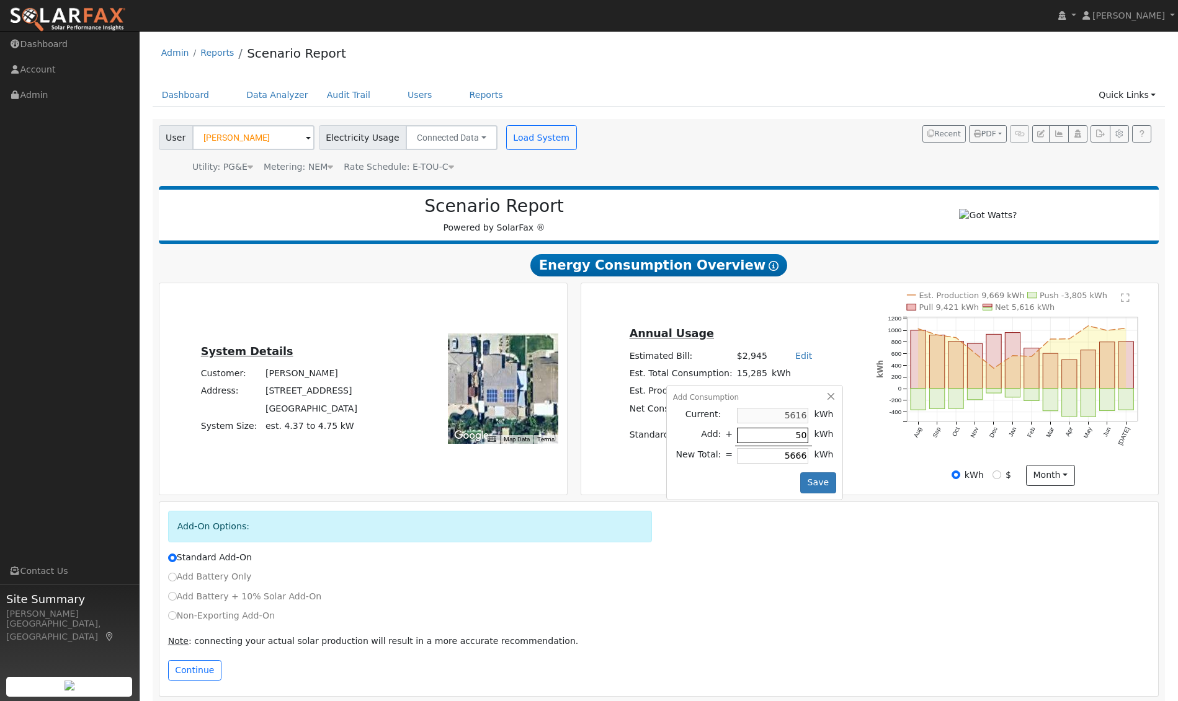
type input "500"
type input "6116"
type input "500"
click at [811, 487] on button "Save" at bounding box center [818, 483] width 36 height 21
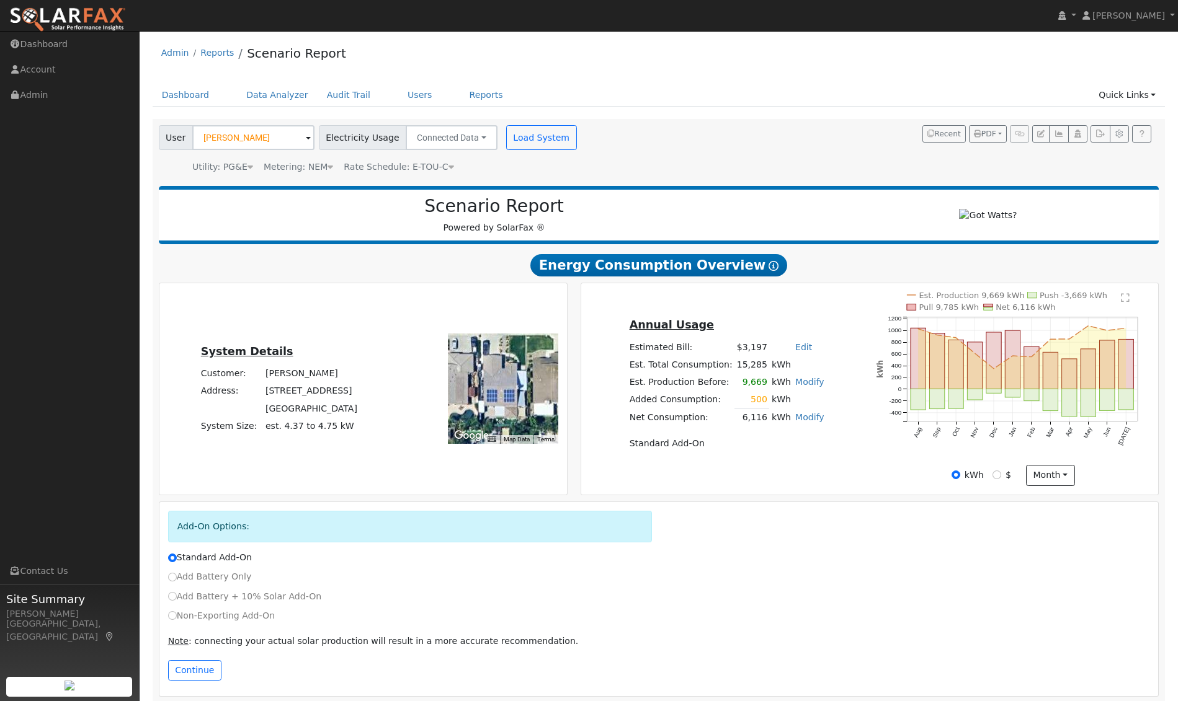
scroll to position [13, 0]
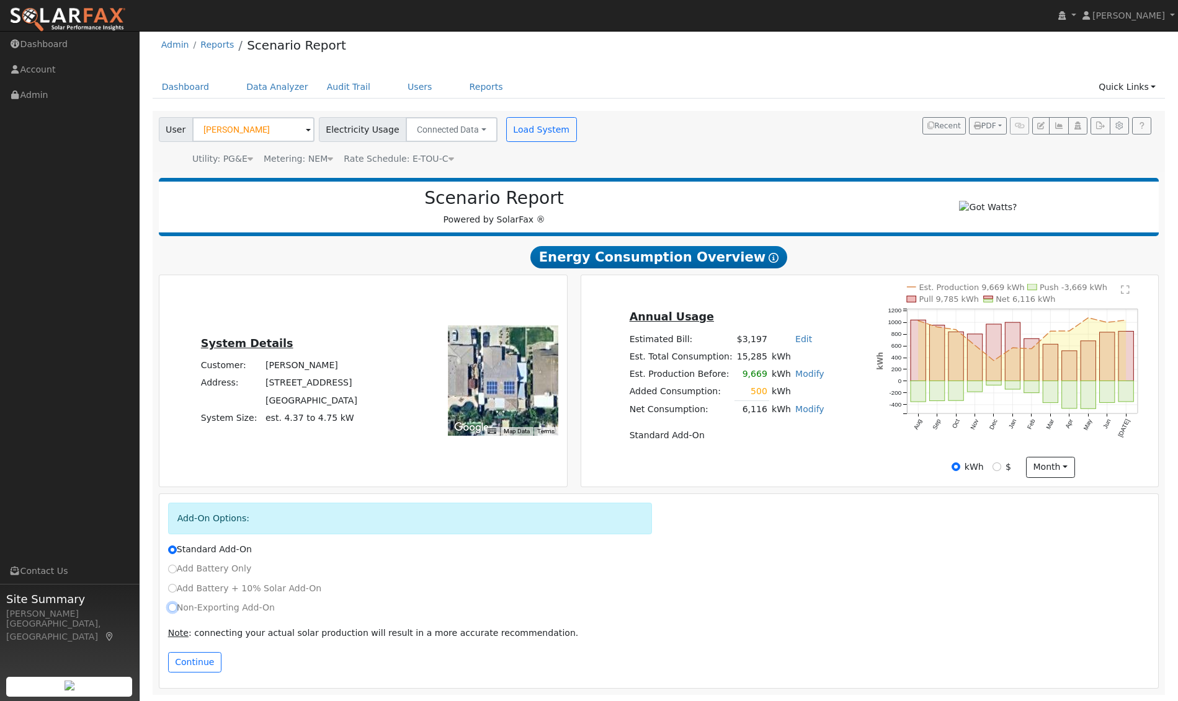
click at [171, 610] on input "Non-Exporting Add-On" at bounding box center [172, 607] width 9 height 9
radio input "true"
radio input "false"
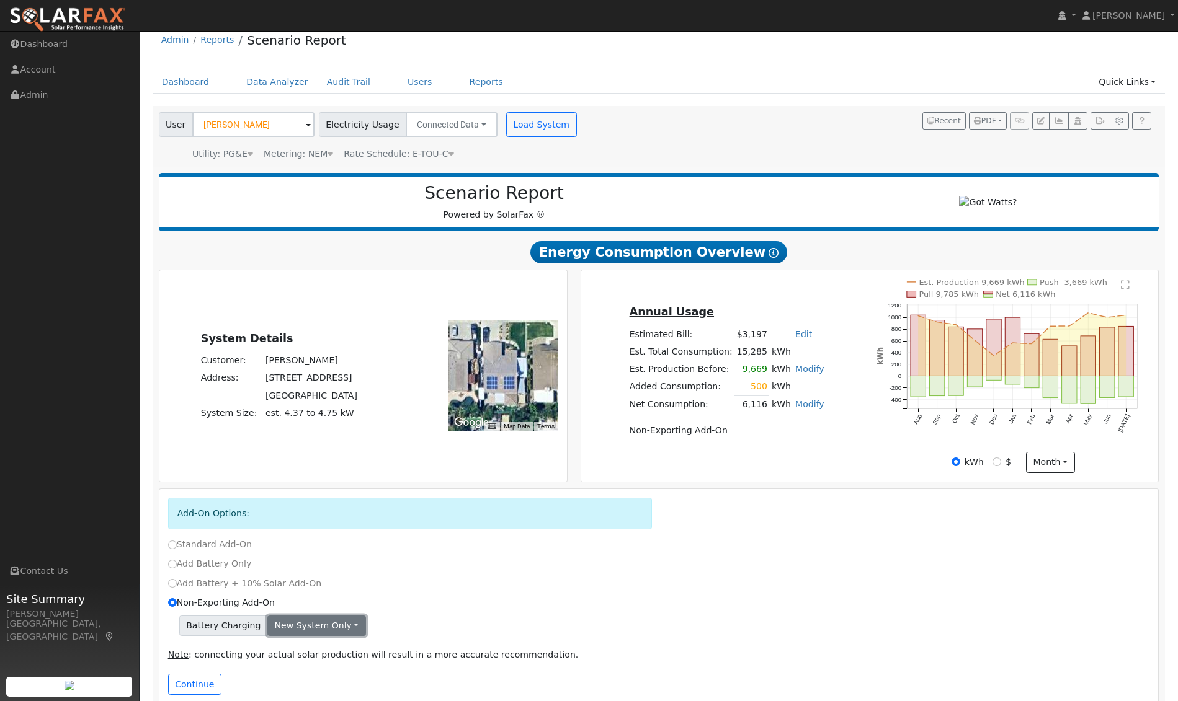
click at [306, 636] on button "New system only" at bounding box center [316, 626] width 99 height 21
click at [311, 671] on link "Both systems" at bounding box center [314, 669] width 92 height 17
click at [198, 690] on button "Continue" at bounding box center [194, 684] width 53 height 21
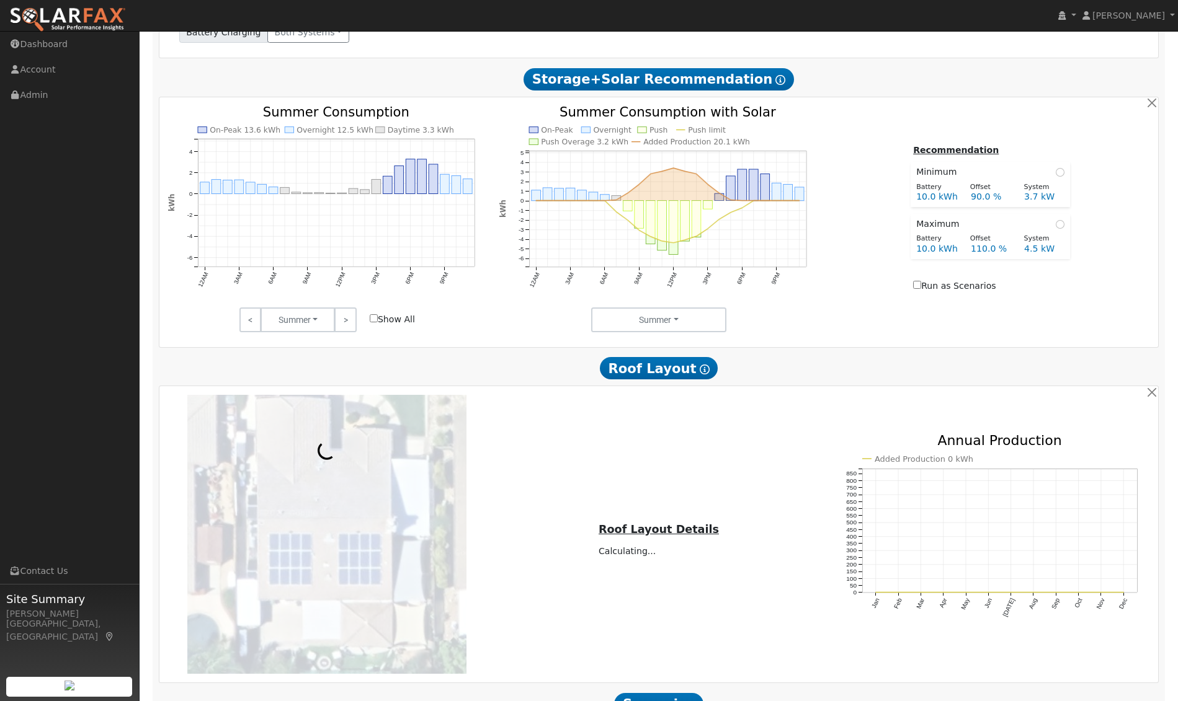
scroll to position [643, 0]
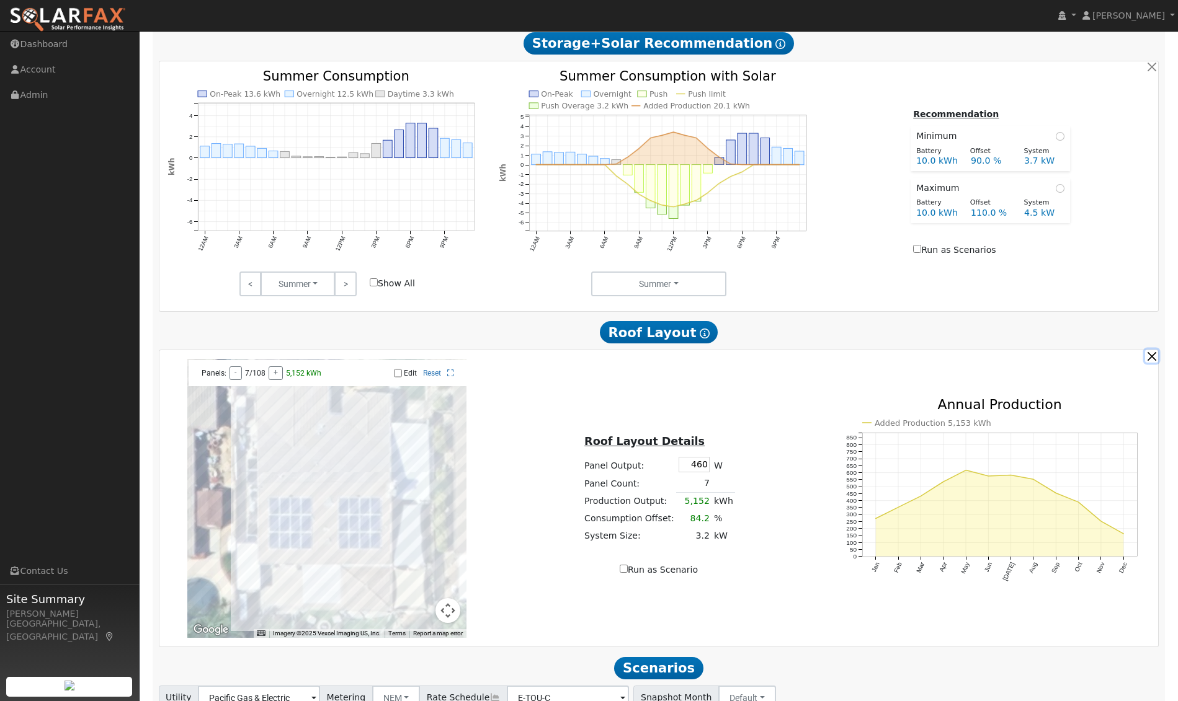
click at [1150, 361] on button "button" at bounding box center [1151, 356] width 13 height 13
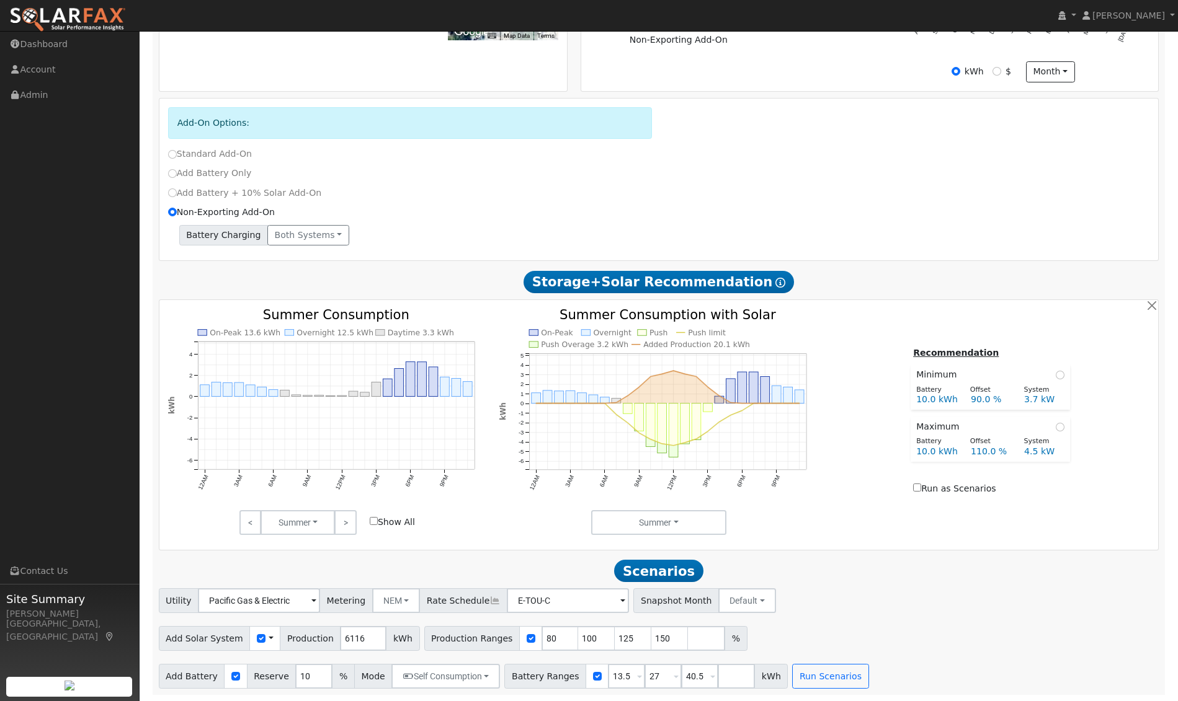
scroll to position [409, 0]
